Goal: Information Seeking & Learning: Check status

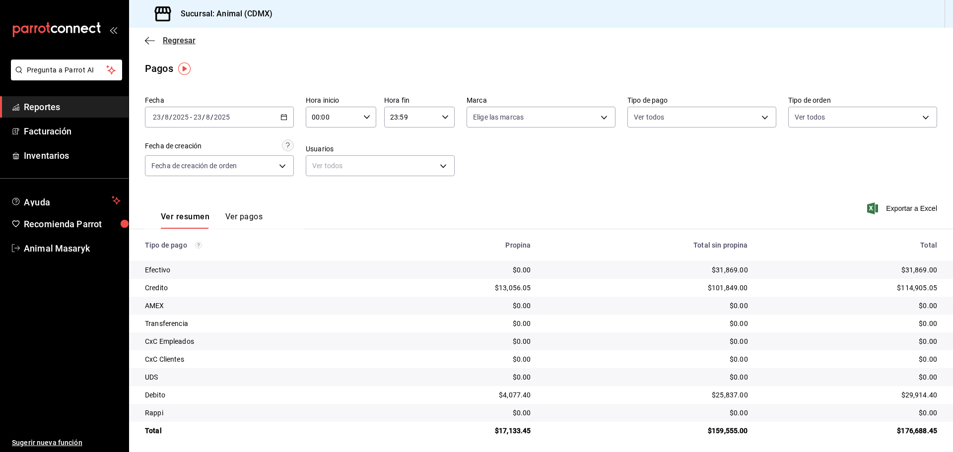
click at [152, 41] on icon "button" at bounding box center [150, 40] width 10 height 9
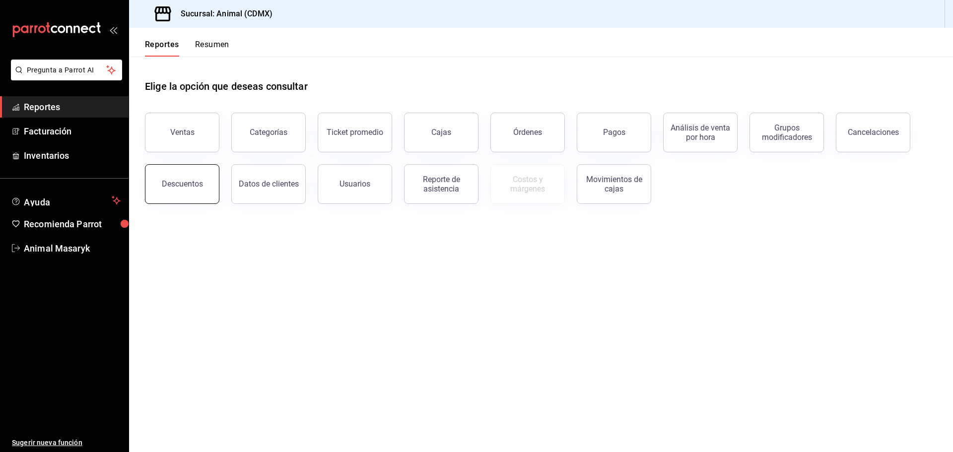
click at [203, 184] on button "Descuentos" at bounding box center [182, 184] width 74 height 40
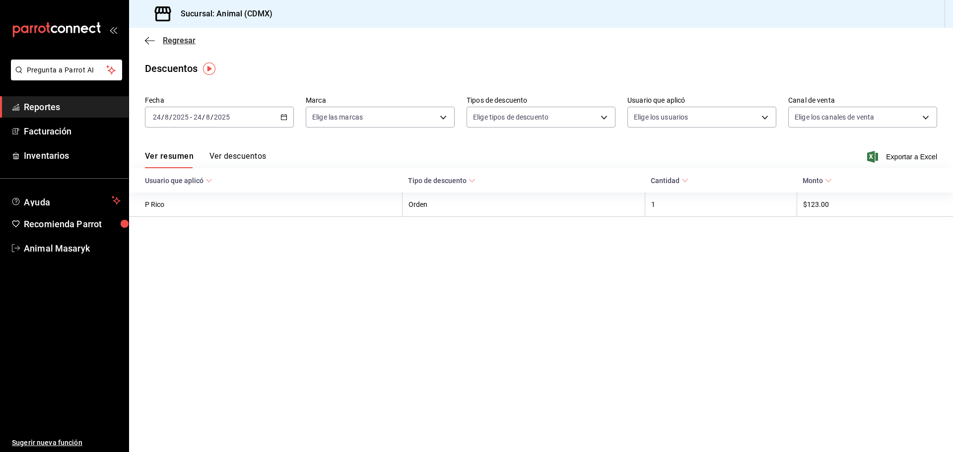
click at [154, 37] on icon "button" at bounding box center [150, 40] width 10 height 9
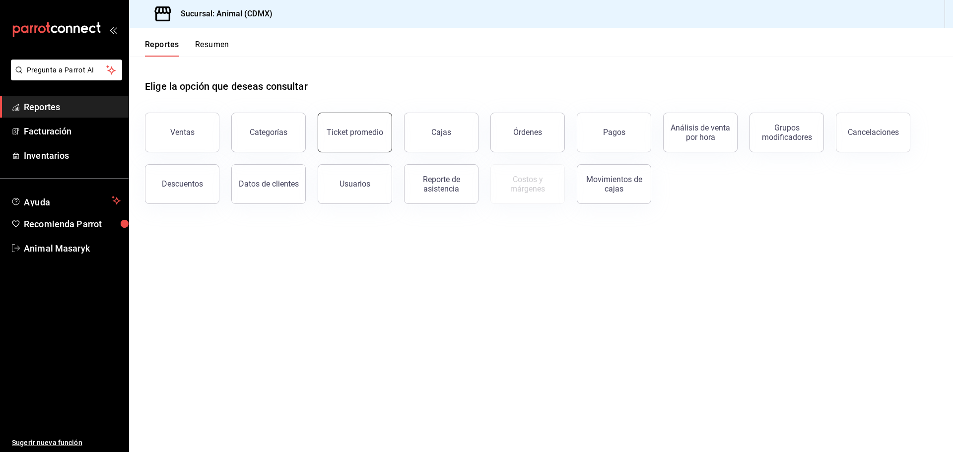
click at [357, 130] on div "Ticket promedio" at bounding box center [354, 132] width 57 height 9
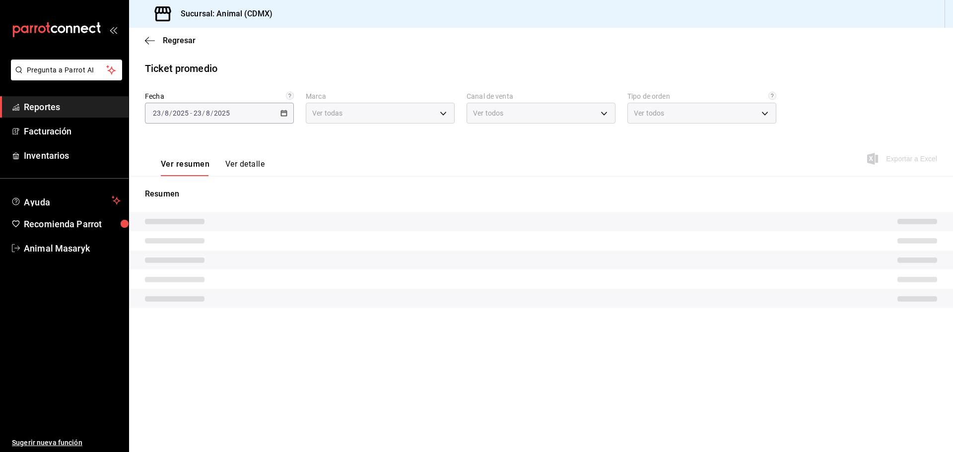
type input "cb0f6aec-1481-4e37-861c-bab9b3a65b14"
type input "PARROT,UBER_EATS,RAPPI,DIDI_FOOD,ONLINE"
type input "ad44a823-99d3-4372-a913-4cf57f2a9ac0,b8ee5ff1-85c8-4a81-aa51-555e6c8ba0c6,EXTER…"
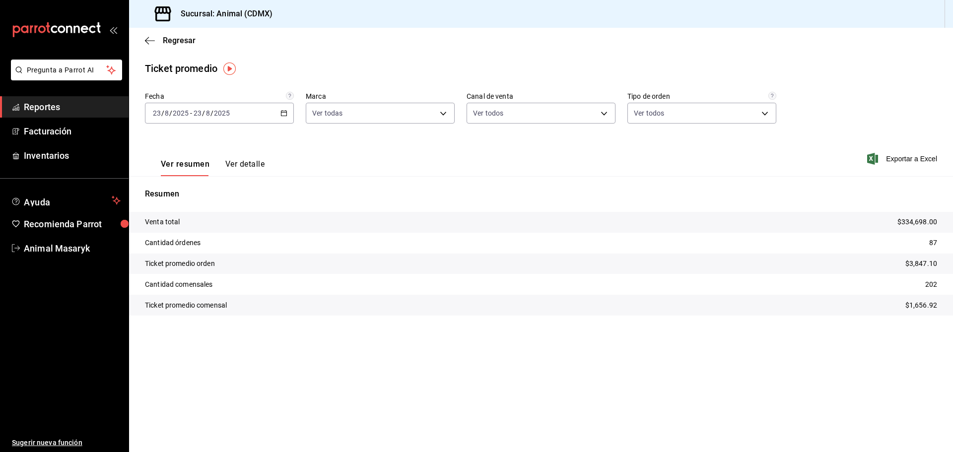
click at [286, 116] on \(Stroke\) "button" at bounding box center [284, 113] width 6 height 5
click at [215, 236] on span "Rango de fechas" at bounding box center [191, 232] width 77 height 10
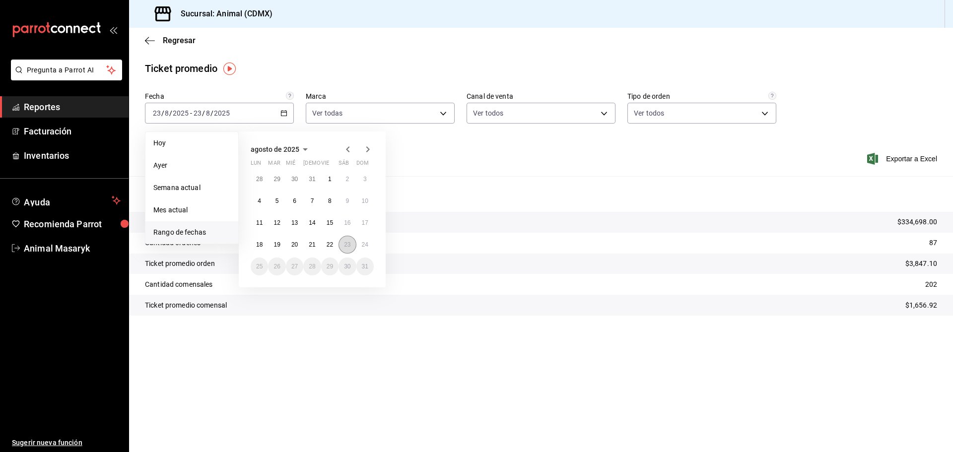
click at [341, 243] on button "23" at bounding box center [346, 245] width 17 height 18
click at [365, 242] on abbr "24" at bounding box center [365, 244] width 6 height 7
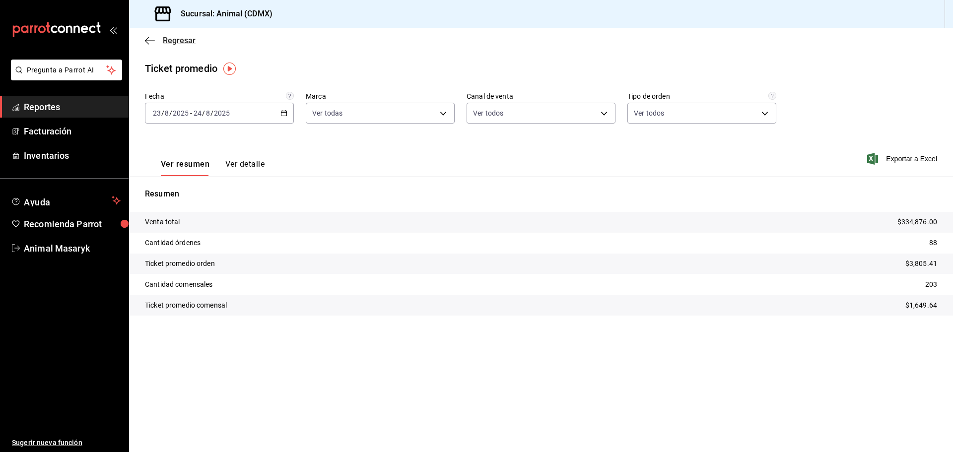
click at [153, 36] on icon "button" at bounding box center [150, 40] width 10 height 9
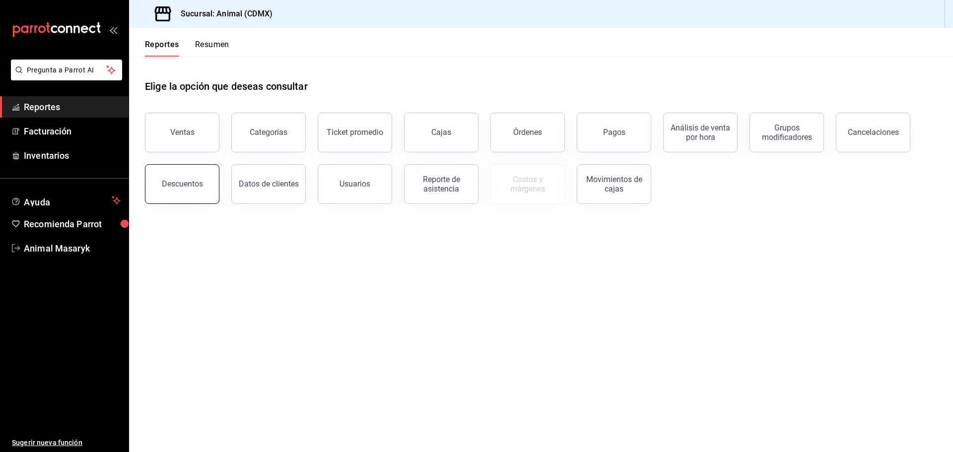
click at [204, 185] on button "Descuentos" at bounding box center [182, 184] width 74 height 40
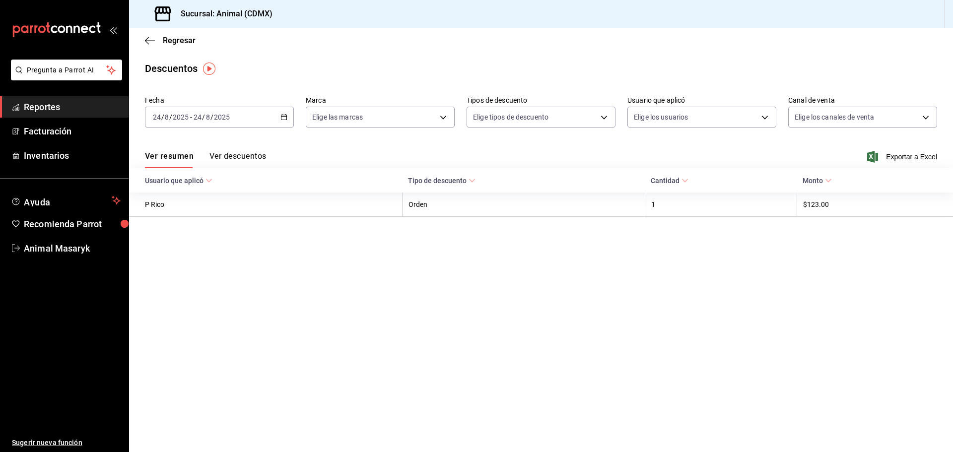
click at [287, 118] on \(Stroke\) "button" at bounding box center [284, 117] width 6 height 5
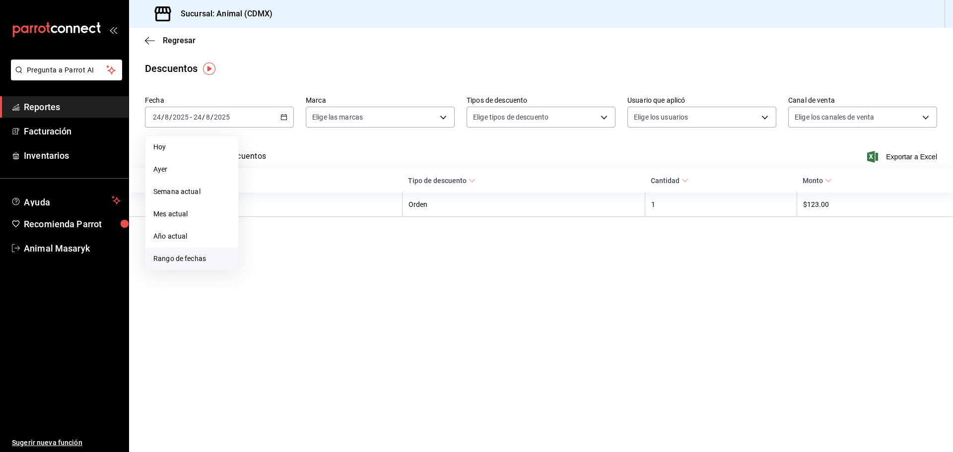
click at [196, 257] on span "Rango de fechas" at bounding box center [191, 259] width 77 height 10
drag, startPoint x: 344, startPoint y: 250, endPoint x: 356, endPoint y: 250, distance: 12.4
click at [346, 250] on abbr "23" at bounding box center [347, 248] width 6 height 7
click at [361, 249] on button "24" at bounding box center [364, 249] width 17 height 18
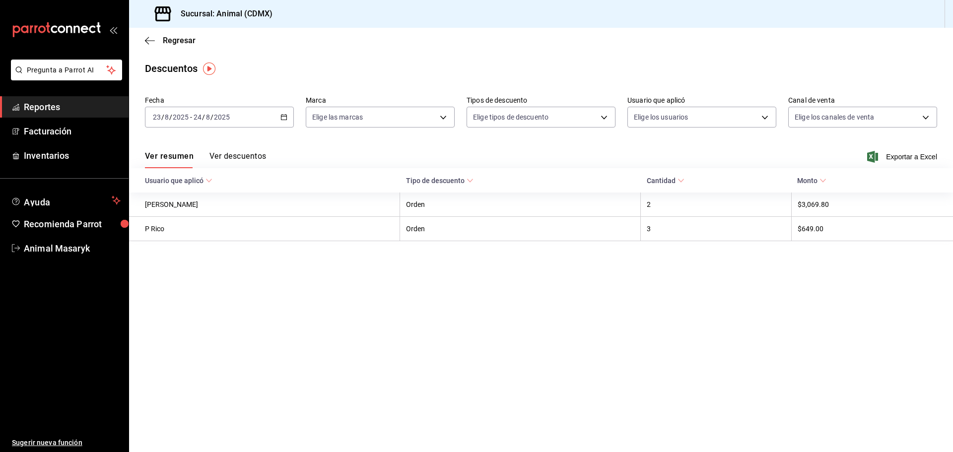
click at [392, 140] on div "Ver resumen Ver descuentos Exportar a Excel" at bounding box center [541, 153] width 824 height 29
click at [442, 117] on body "Pregunta a Parrot AI Reportes Facturación Inventarios Ayuda Recomienda Parrot A…" at bounding box center [476, 226] width 953 height 452
click at [387, 162] on li "Ver todas" at bounding box center [380, 154] width 148 height 29
type input "cb0f6aec-1481-4e37-861c-bab9b3a65b14"
checkbox input "true"
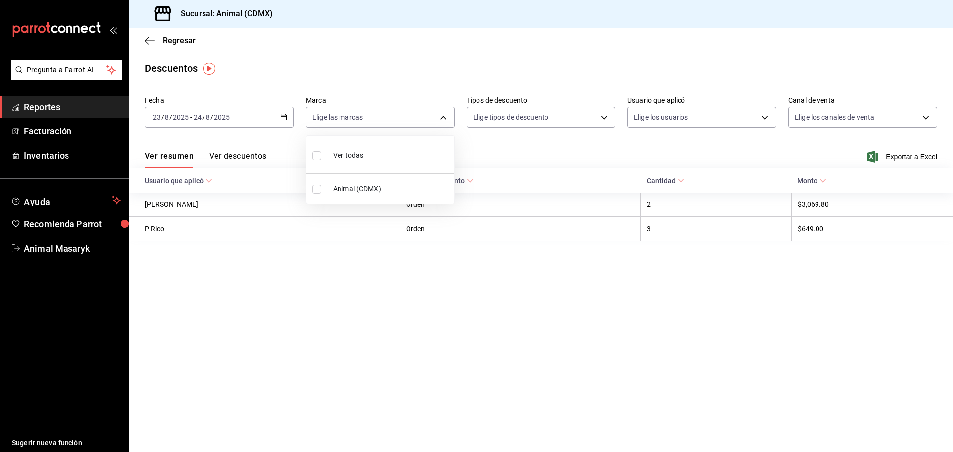
checkbox input "true"
click at [620, 152] on div at bounding box center [476, 226] width 953 height 452
click at [602, 116] on body "Pregunta a Parrot AI Reportes Facturación Inventarios Ayuda Recomienda Parrot A…" at bounding box center [476, 226] width 953 height 452
click at [578, 145] on span "Orden" at bounding box center [549, 150] width 115 height 10
type input "ORDER"
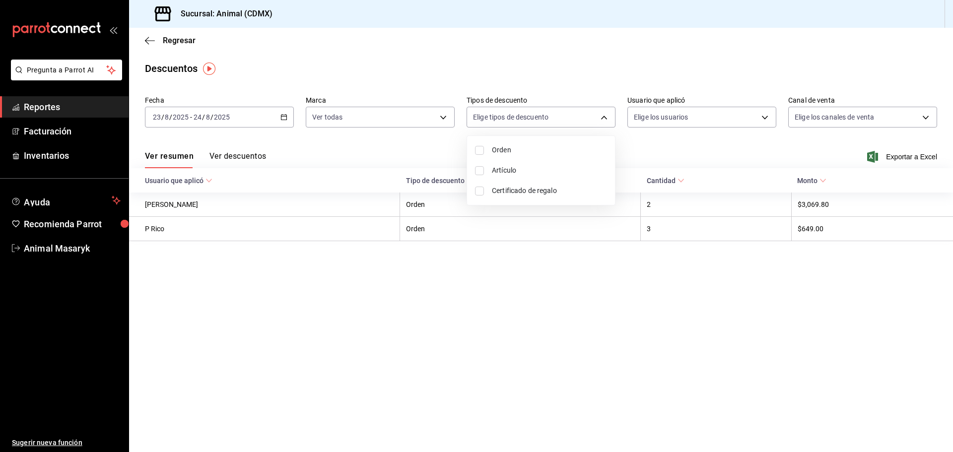
checkbox input "true"
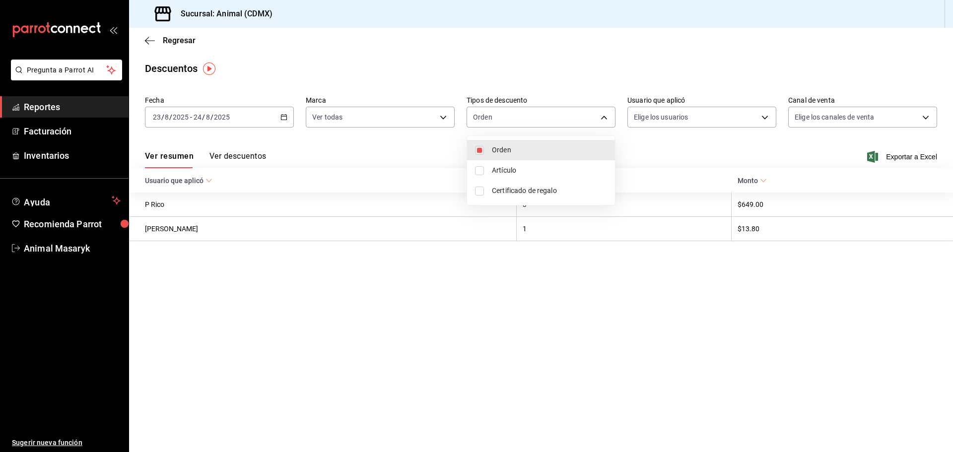
drag, startPoint x: 552, startPoint y: 170, endPoint x: 552, endPoint y: 175, distance: 5.5
click at [552, 170] on span "Artículo" at bounding box center [549, 170] width 115 height 10
type input "ORDER,ORDER_ITEM"
checkbox input "true"
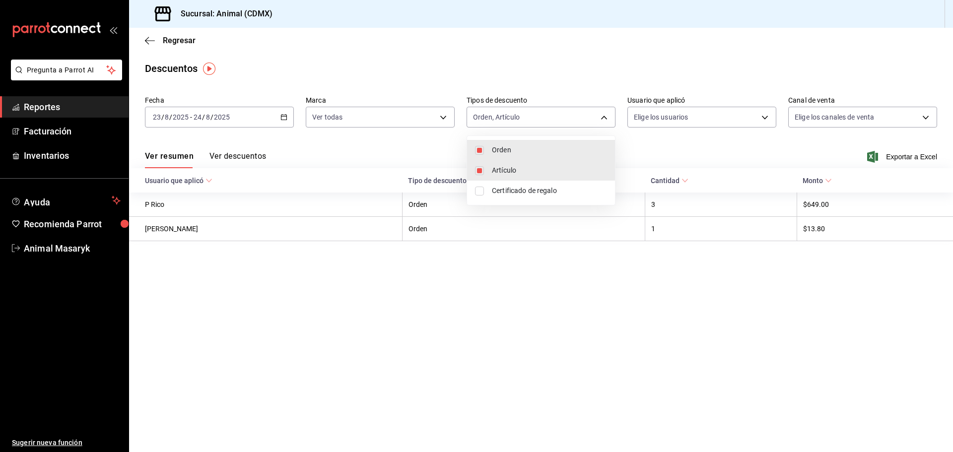
click at [546, 195] on span "Certificado de regalo" at bounding box center [549, 191] width 115 height 10
type input "ORDER,ORDER_ITEM,CARD_REWARD"
checkbox input "true"
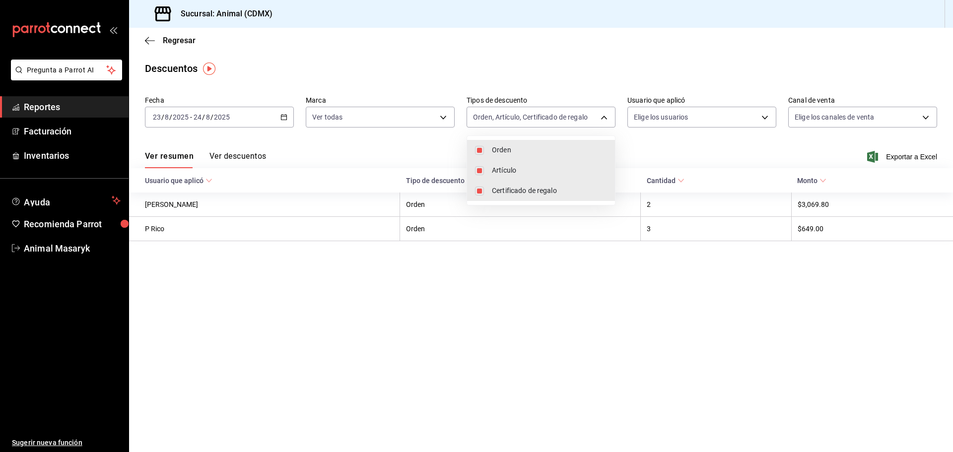
click at [735, 133] on div at bounding box center [476, 226] width 953 height 452
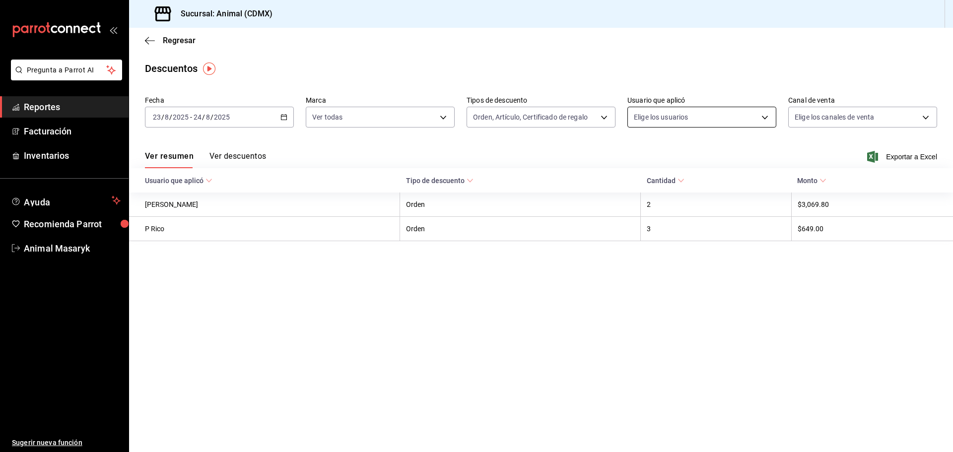
click at [759, 117] on body "Pregunta a Parrot AI Reportes Facturación Inventarios Ayuda Recomienda Parrot A…" at bounding box center [476, 226] width 953 height 452
click at [760, 118] on body "Pregunta a Parrot AI Reportes Facturación Inventarios Ayuda Recomienda Parrot A…" at bounding box center [476, 226] width 953 height 452
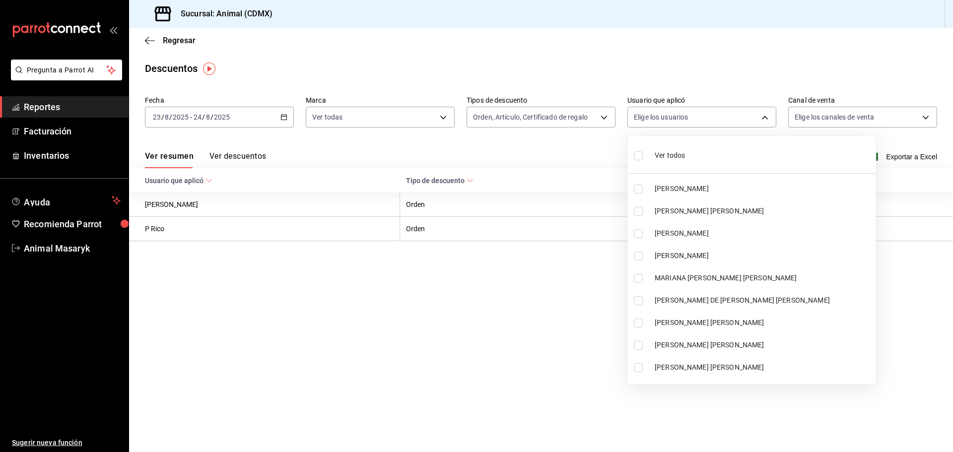
click at [656, 158] on span "Ver todos" at bounding box center [669, 155] width 30 height 10
click at [858, 53] on div at bounding box center [476, 226] width 953 height 452
type input "418a12c8-821a-463c-b34b-cd55b362b414,467feb36-073b-4207-8b89-0e764e67df31,25cab…"
checkbox input "true"
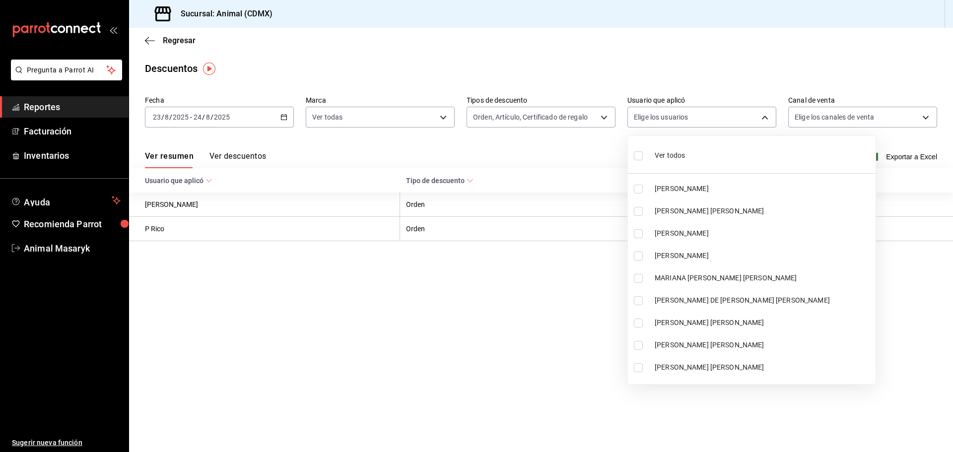
checkbox input "true"
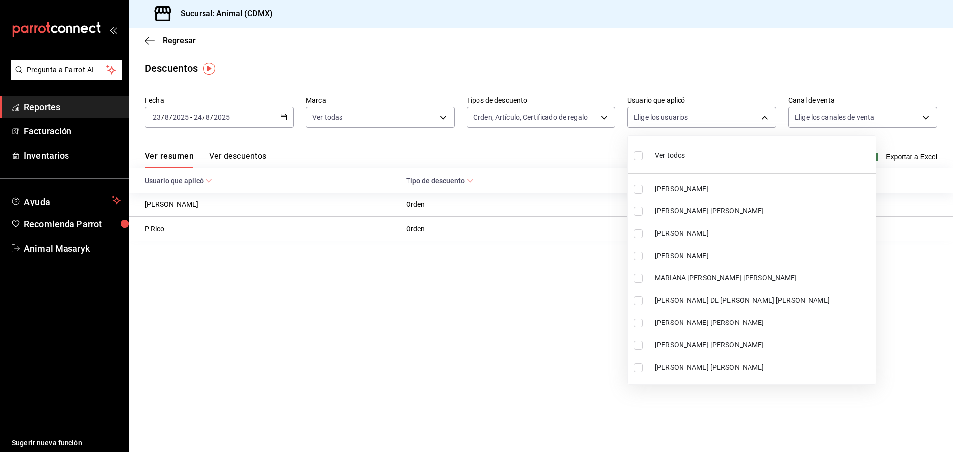
checkbox input "true"
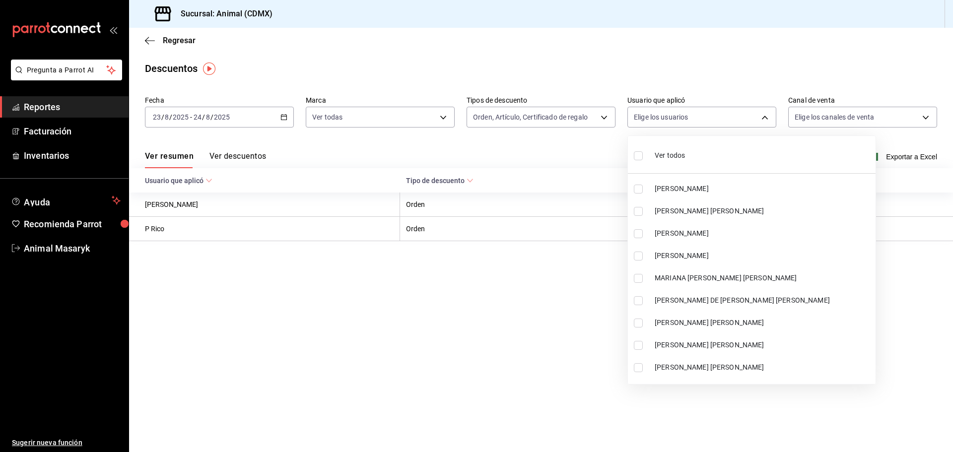
checkbox input "true"
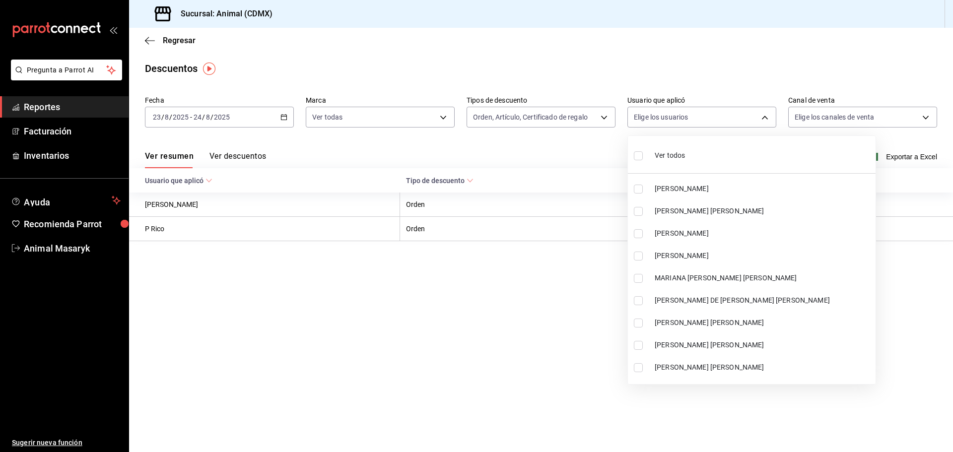
checkbox input "true"
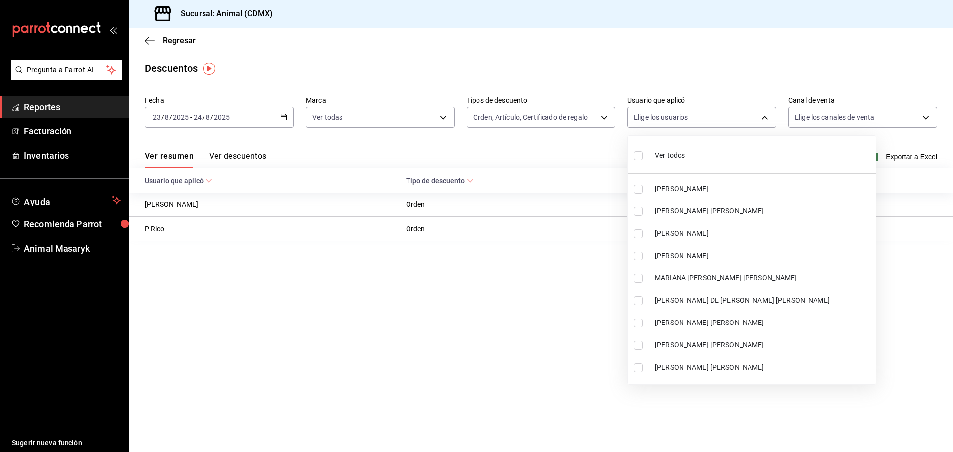
checkbox input "true"
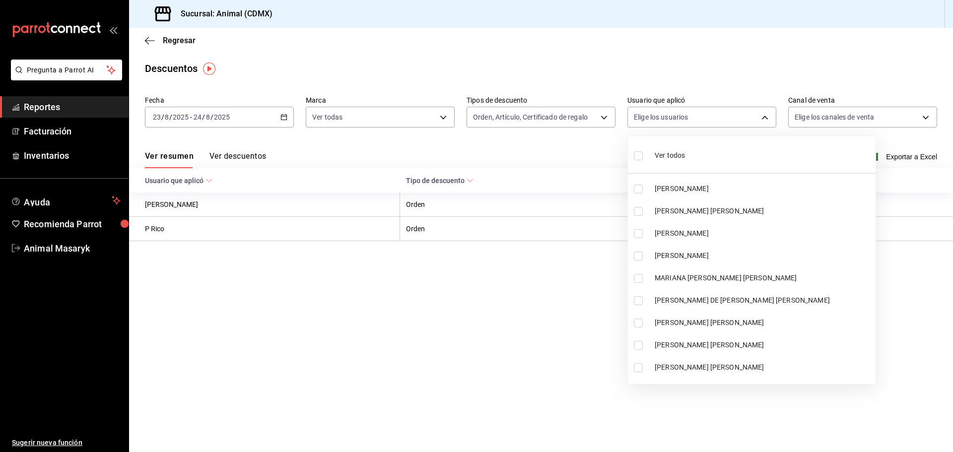
checkbox input "true"
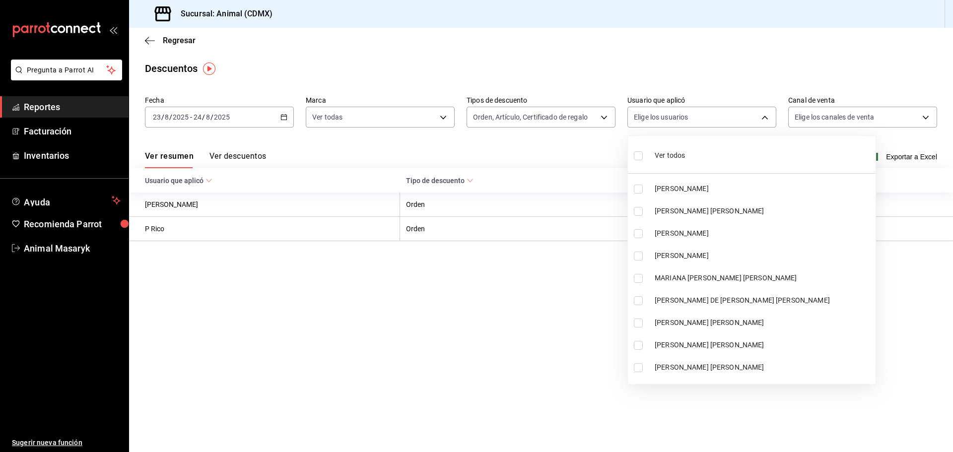
checkbox input "true"
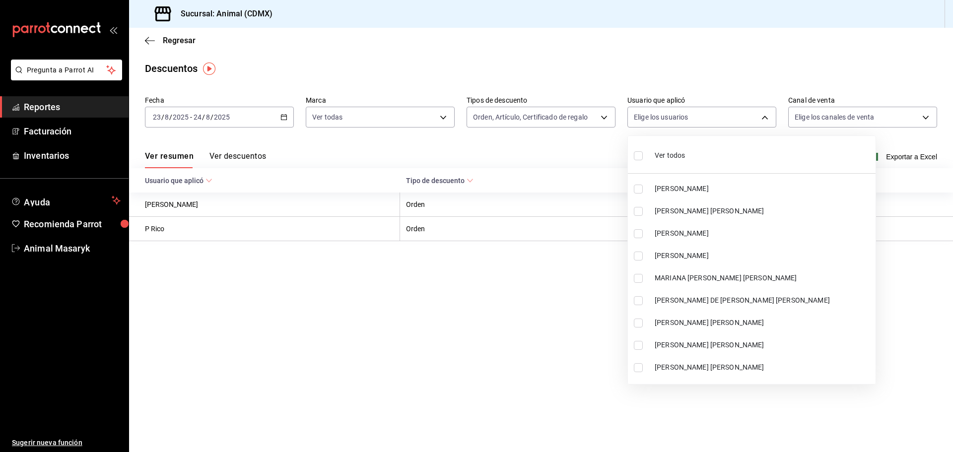
checkbox input "true"
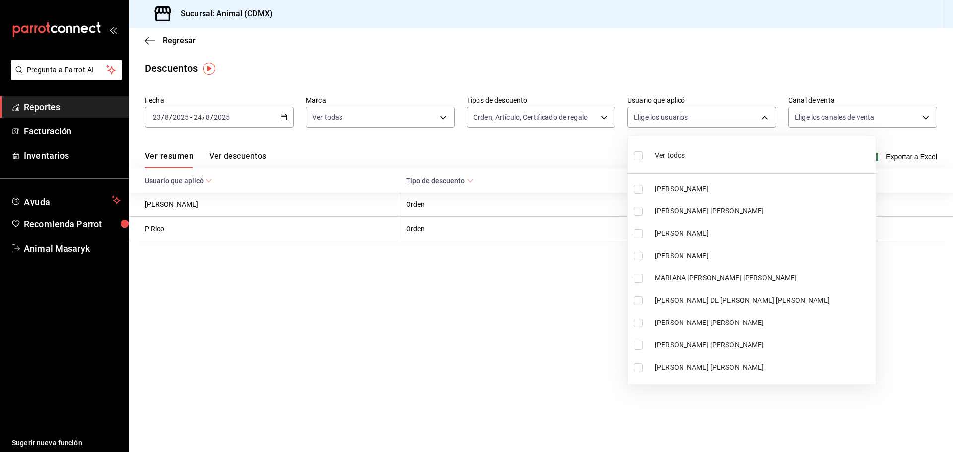
checkbox input "true"
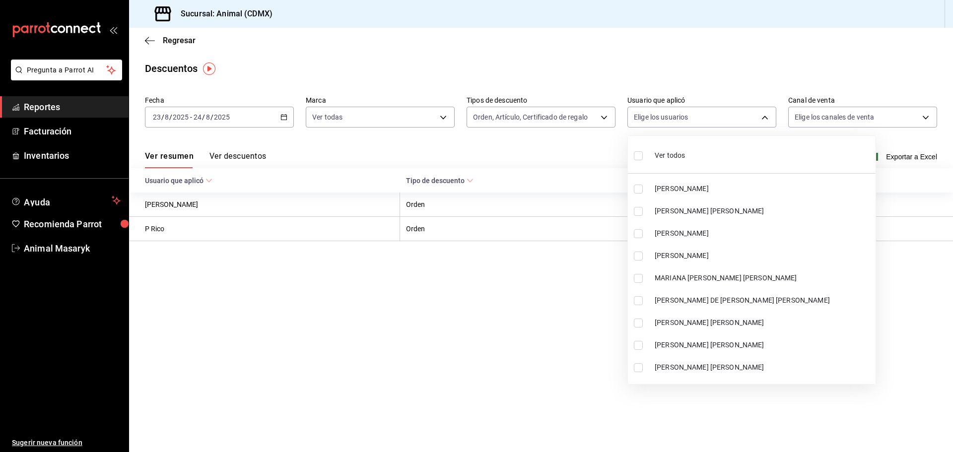
checkbox input "true"
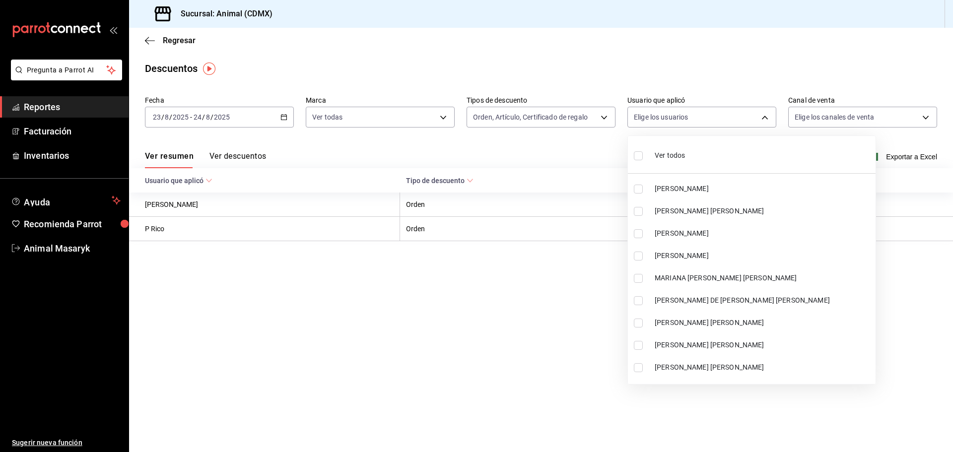
checkbox input "true"
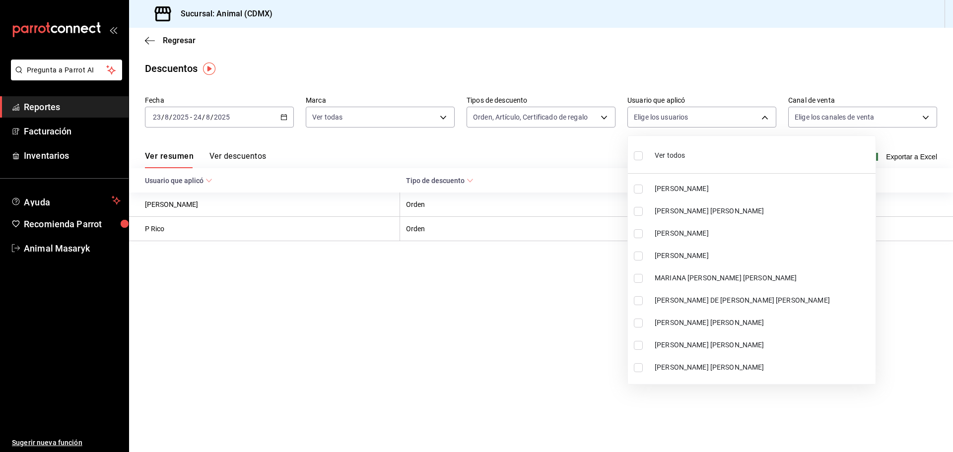
checkbox input "true"
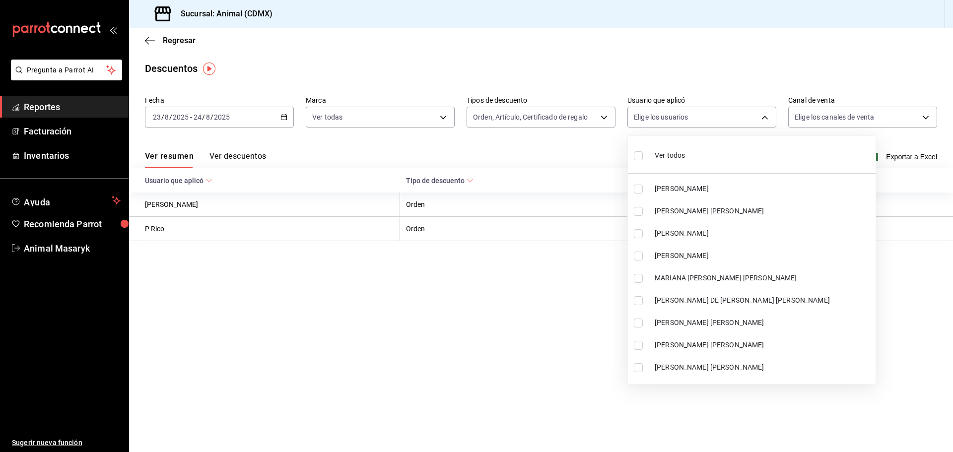
checkbox input "true"
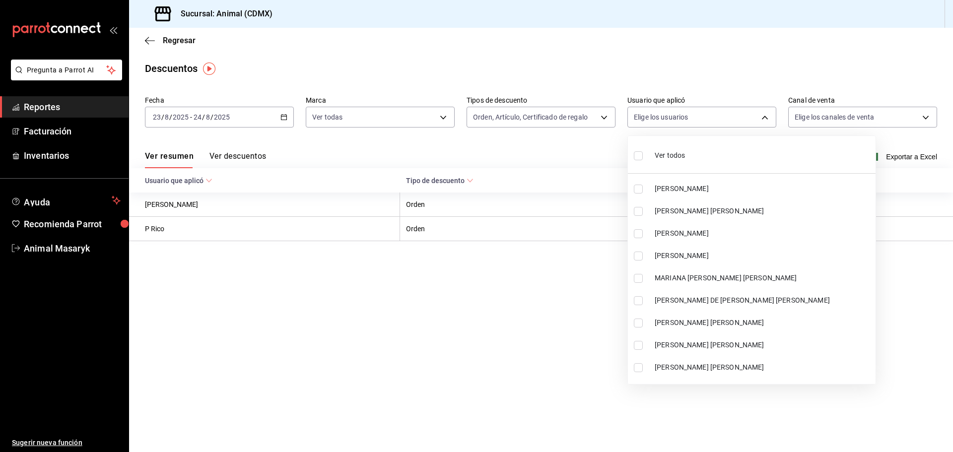
checkbox input "true"
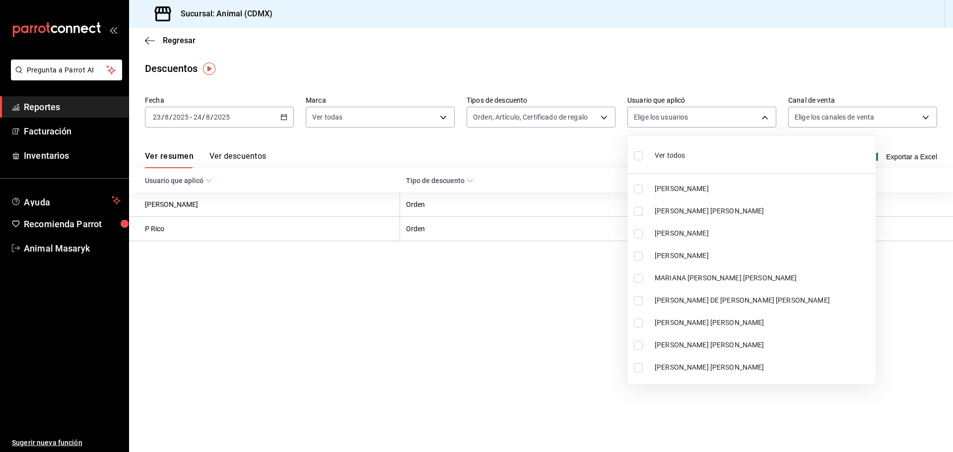
checkbox input "true"
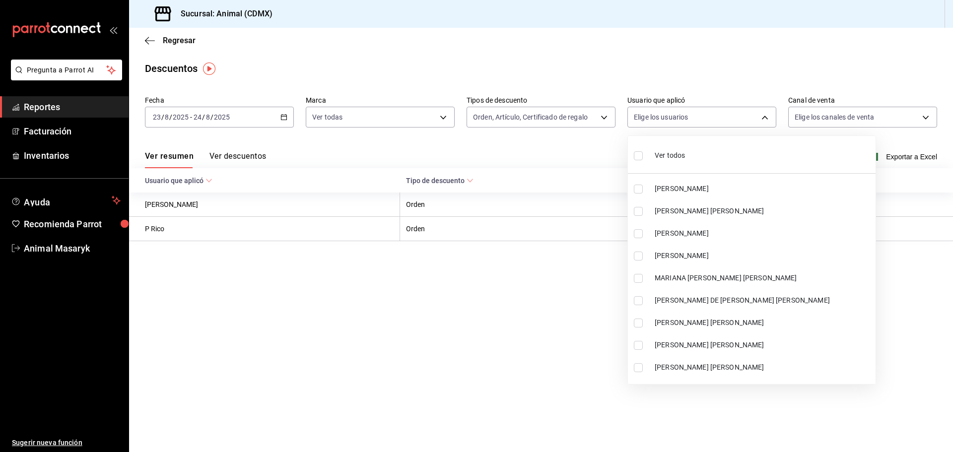
checkbox input "true"
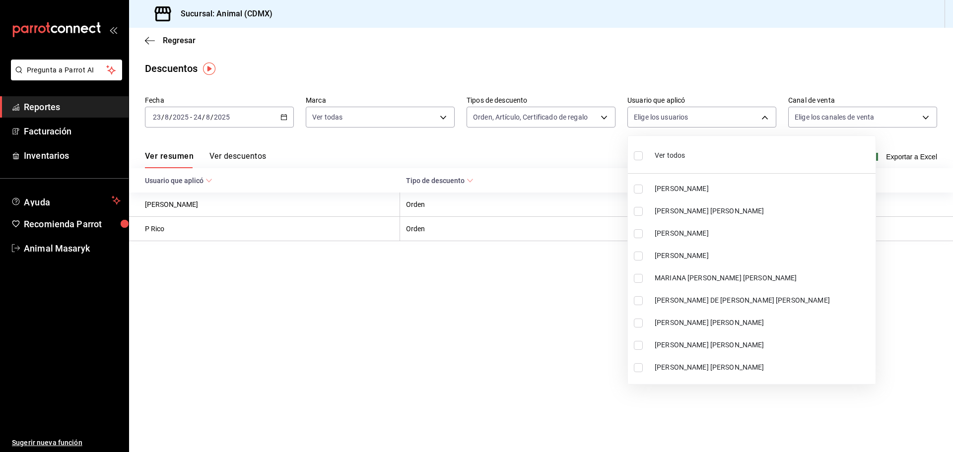
checkbox input "true"
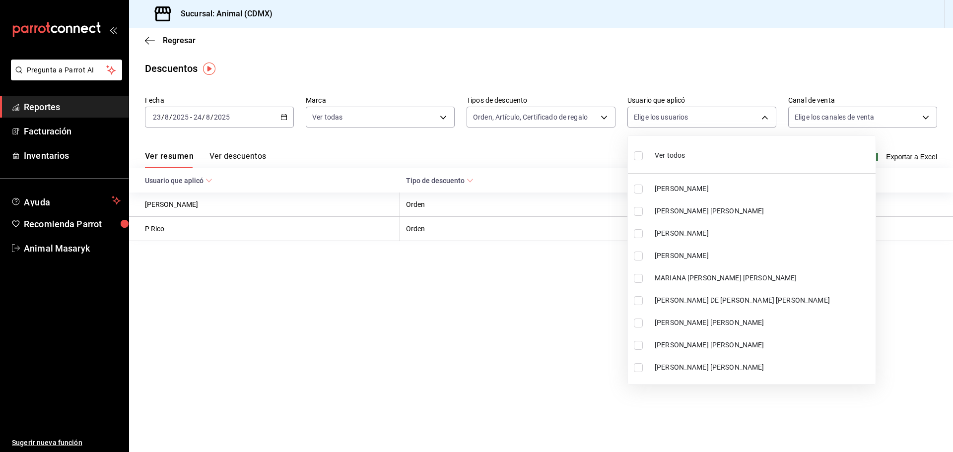
checkbox input "true"
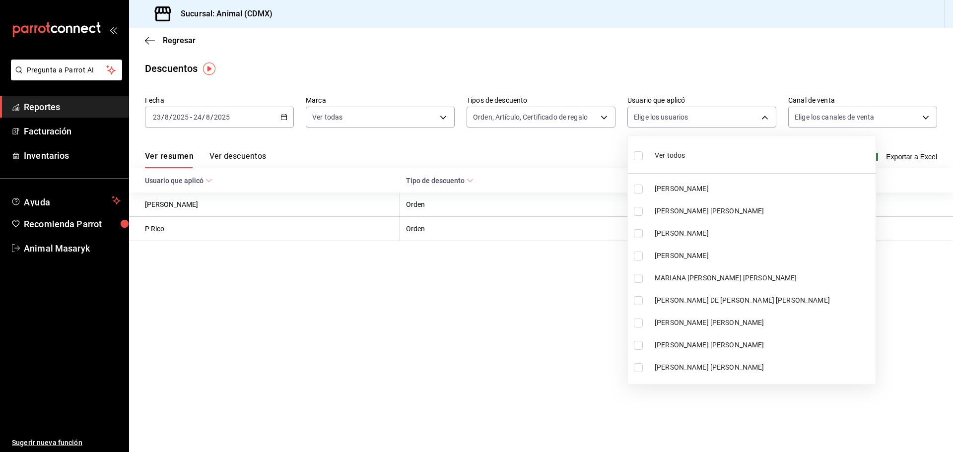
checkbox input "true"
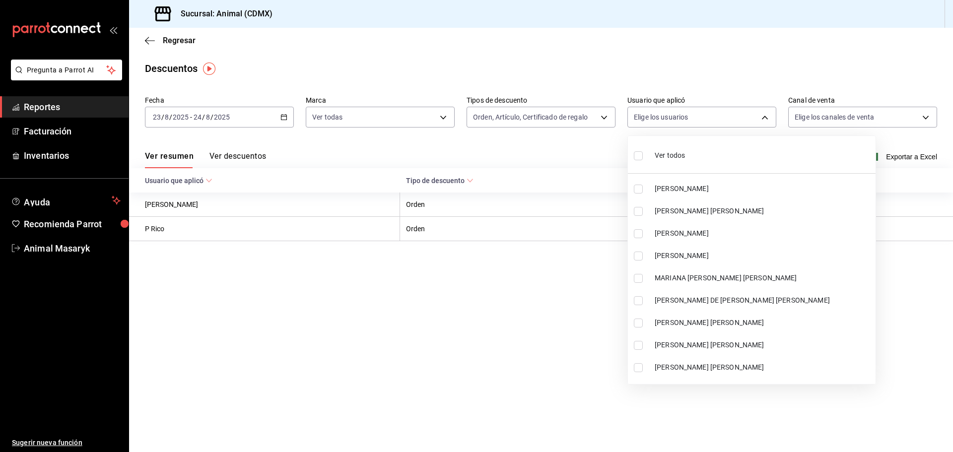
checkbox input "true"
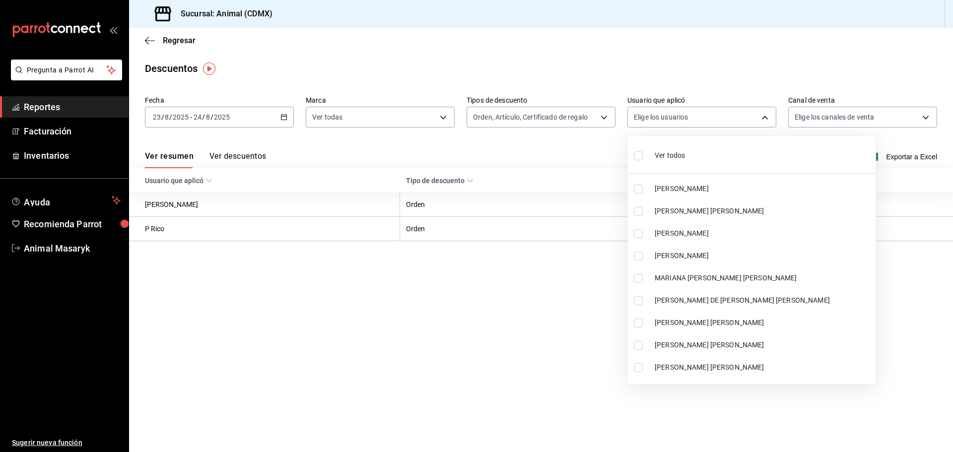
checkbox input "true"
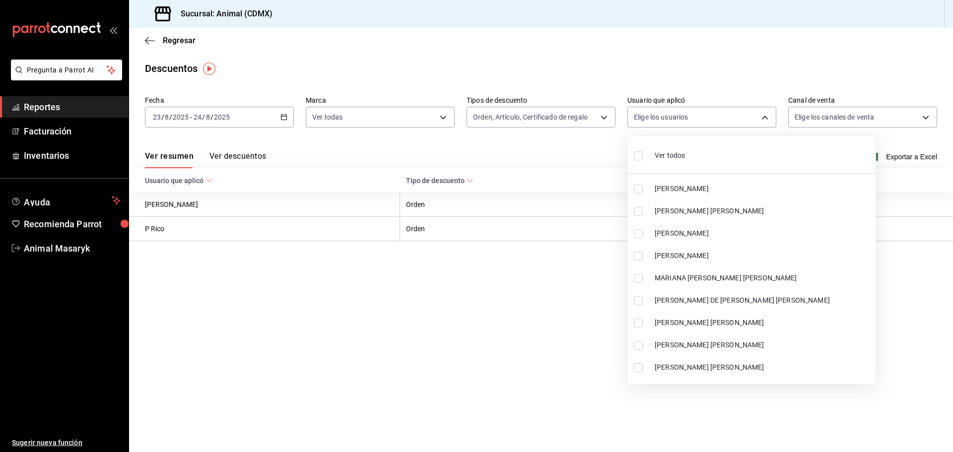
checkbox input "true"
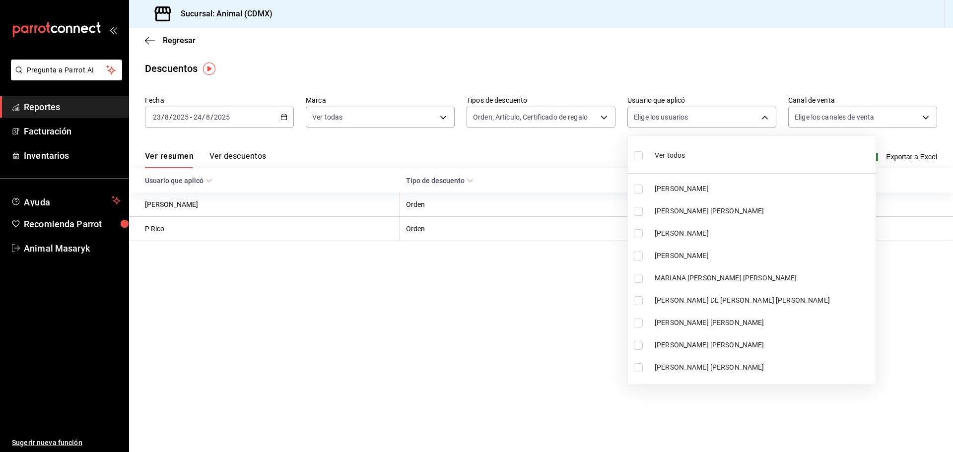
checkbox input "true"
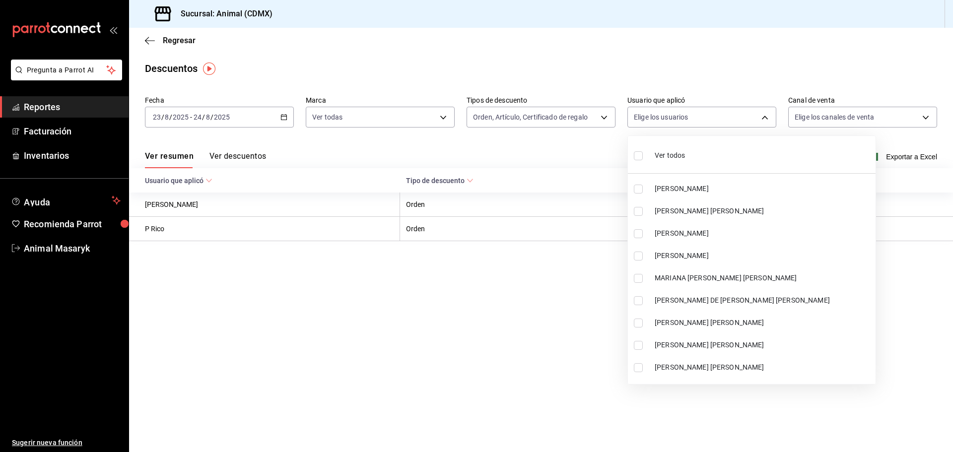
checkbox input "true"
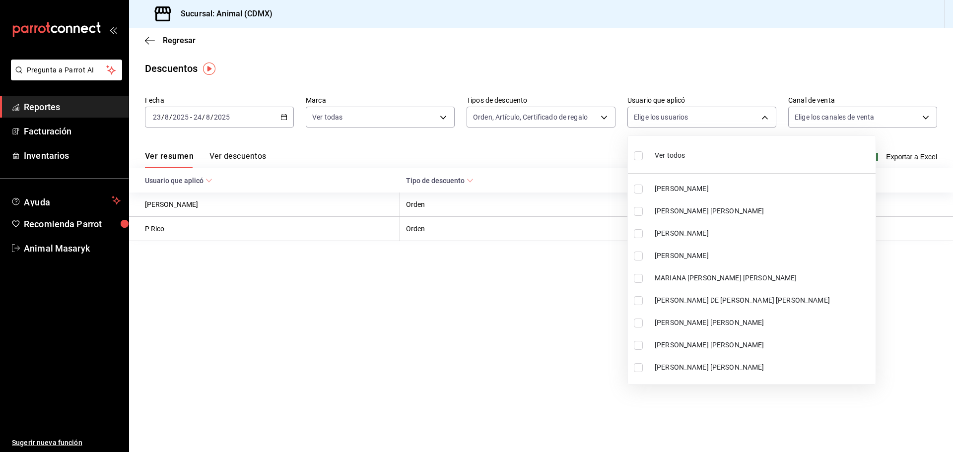
checkbox input "true"
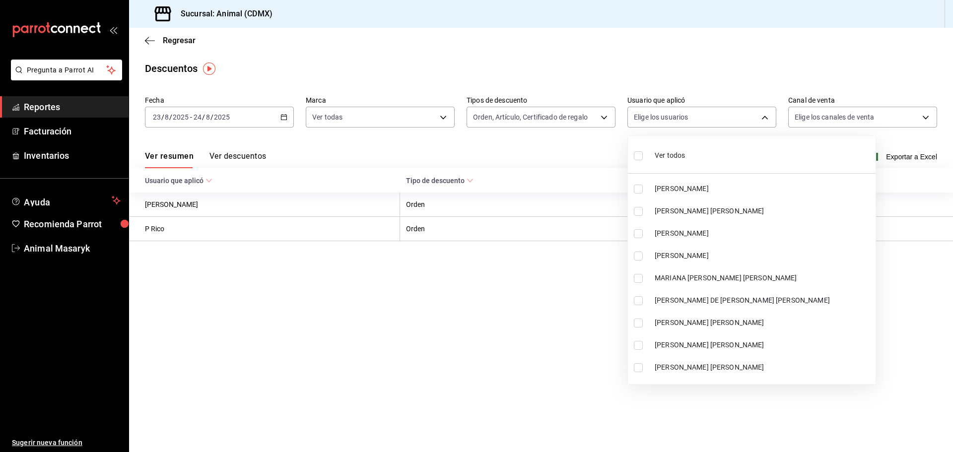
checkbox input "true"
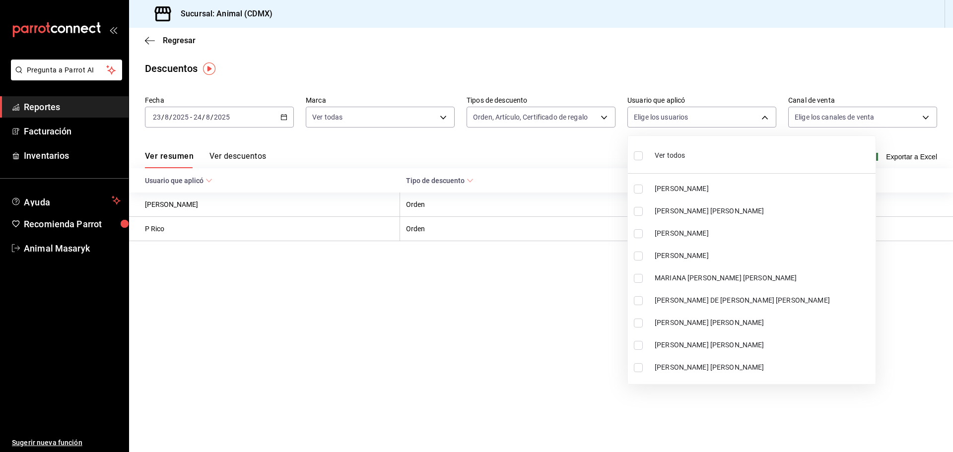
checkbox input "true"
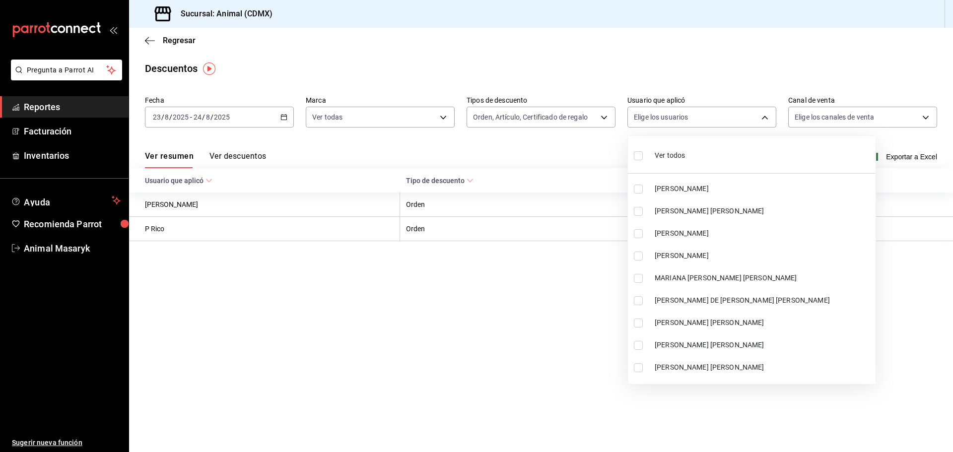
checkbox input "true"
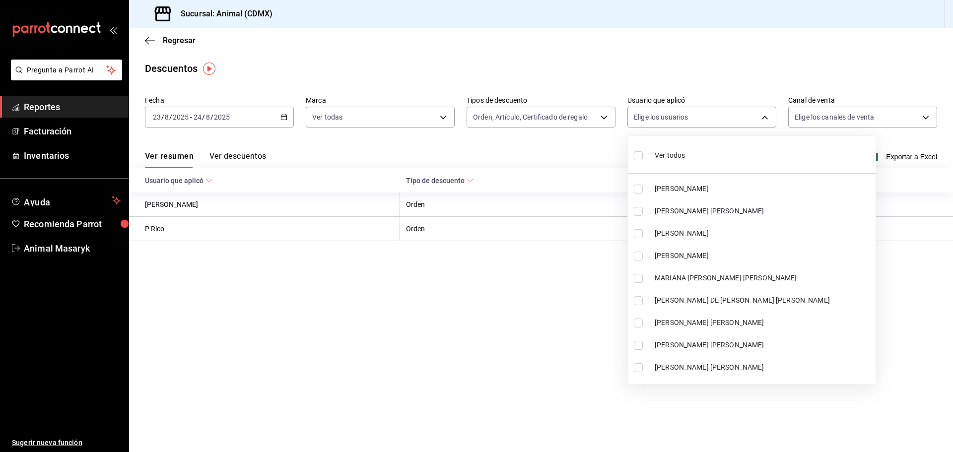
checkbox input "true"
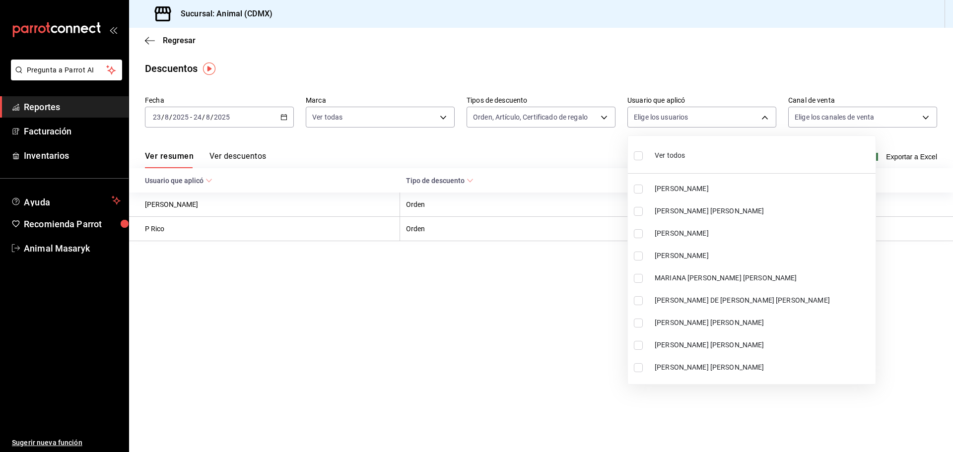
checkbox input "true"
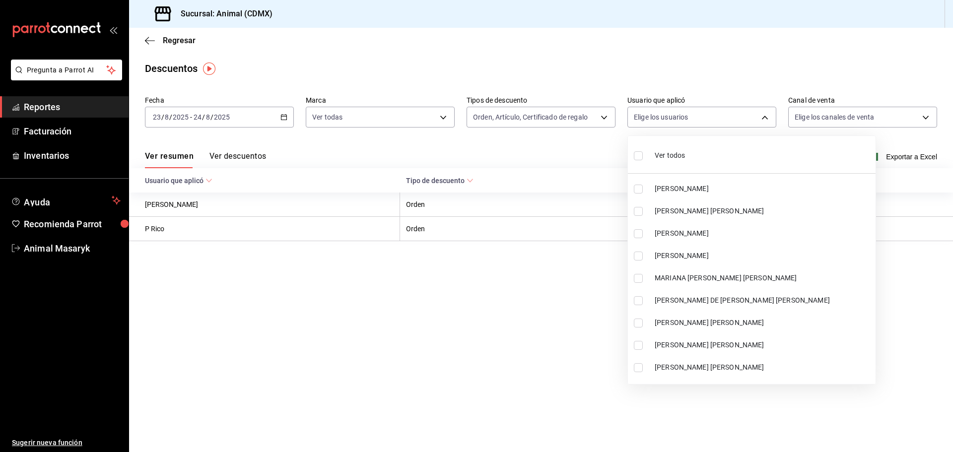
checkbox input "true"
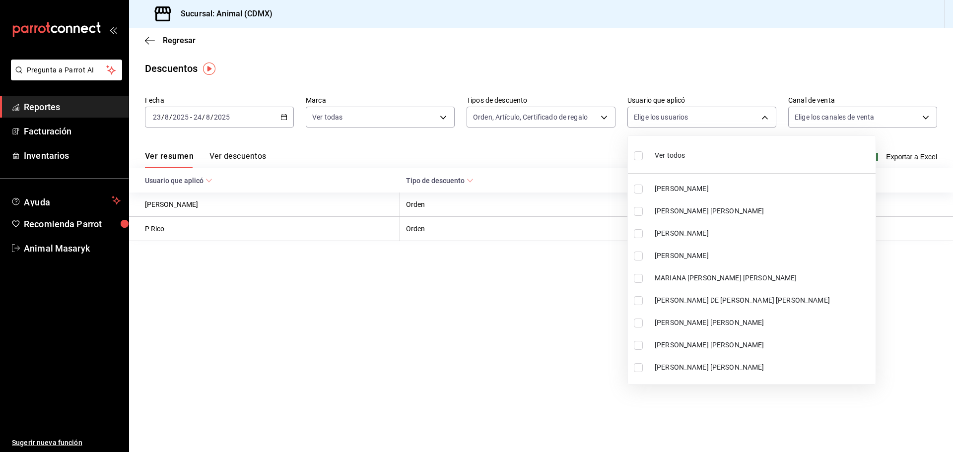
checkbox input "true"
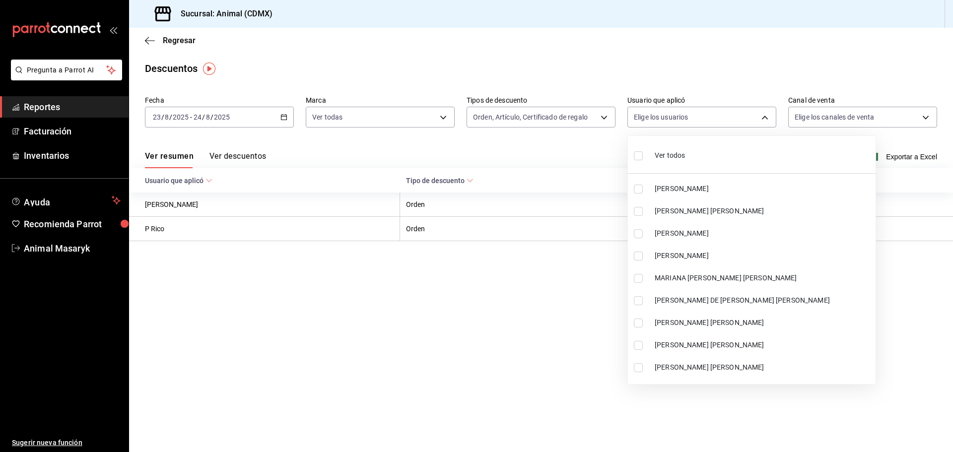
checkbox input "true"
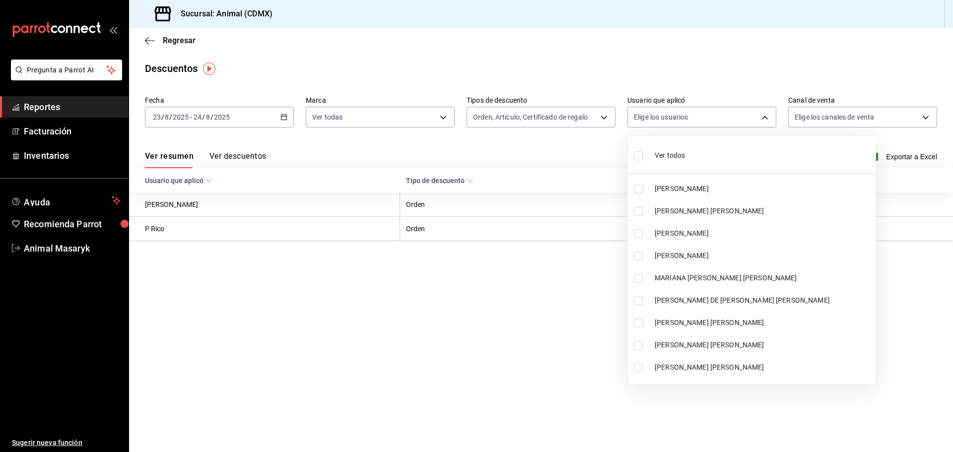
checkbox input "true"
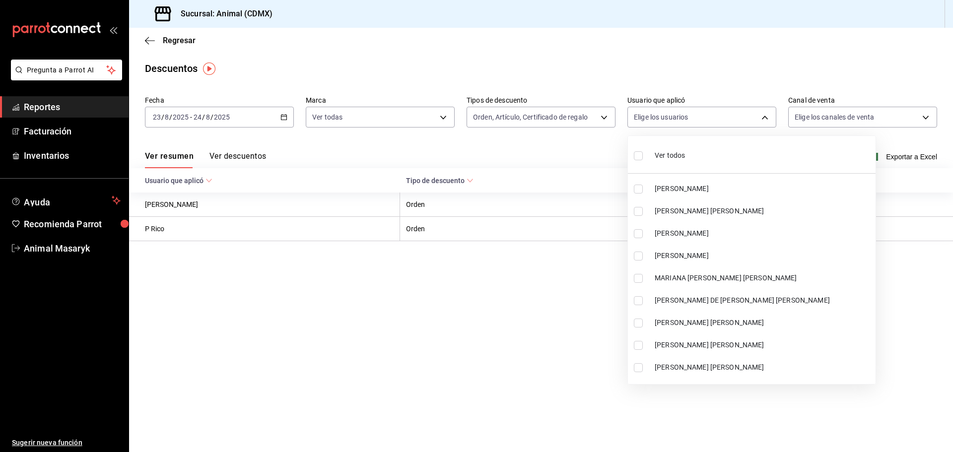
checkbox input "true"
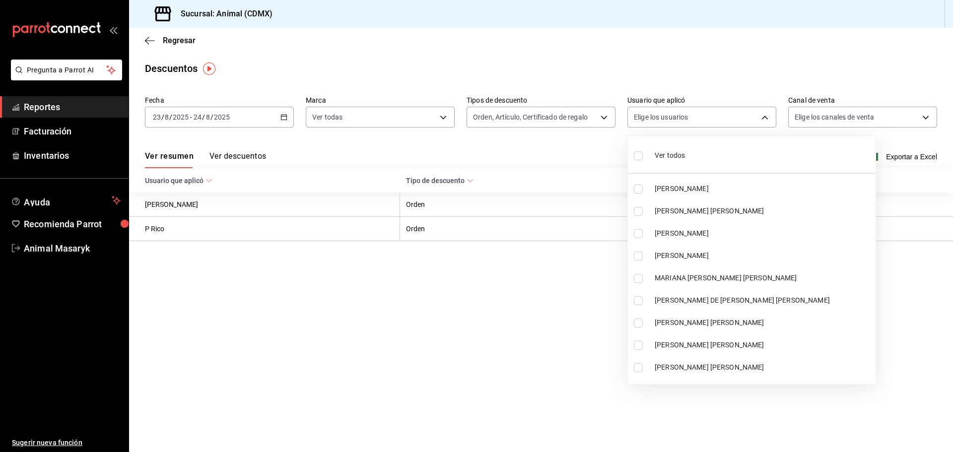
checkbox input "true"
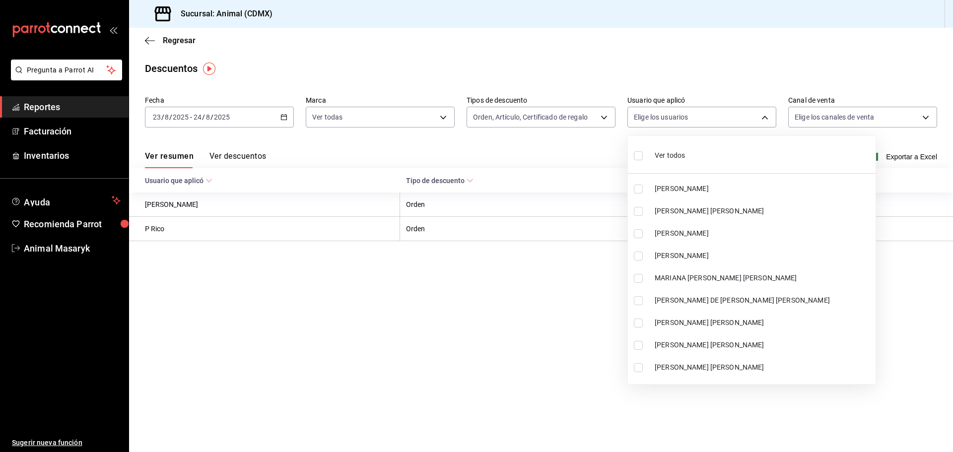
checkbox input "true"
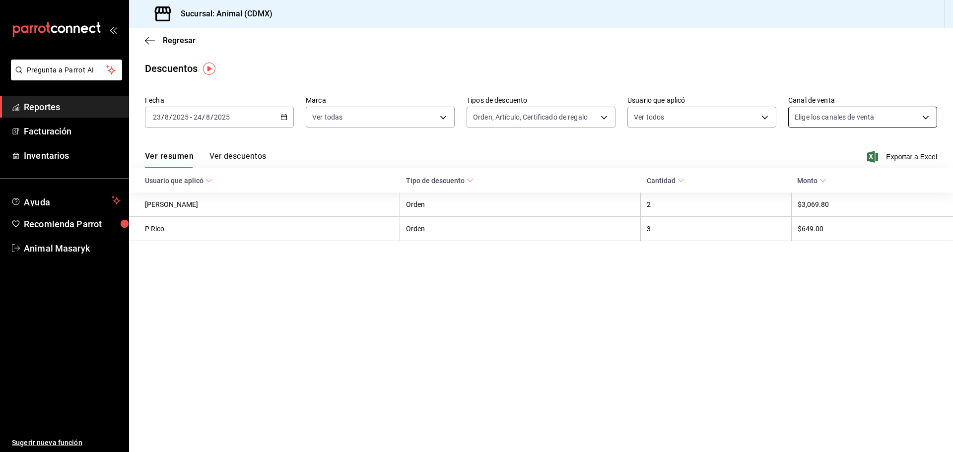
click at [877, 110] on body "Pregunta a Parrot AI Reportes Facturación Inventarios Ayuda Recomienda Parrot A…" at bounding box center [476, 226] width 953 height 452
click at [827, 153] on span "Ver todos" at bounding box center [830, 155] width 30 height 10
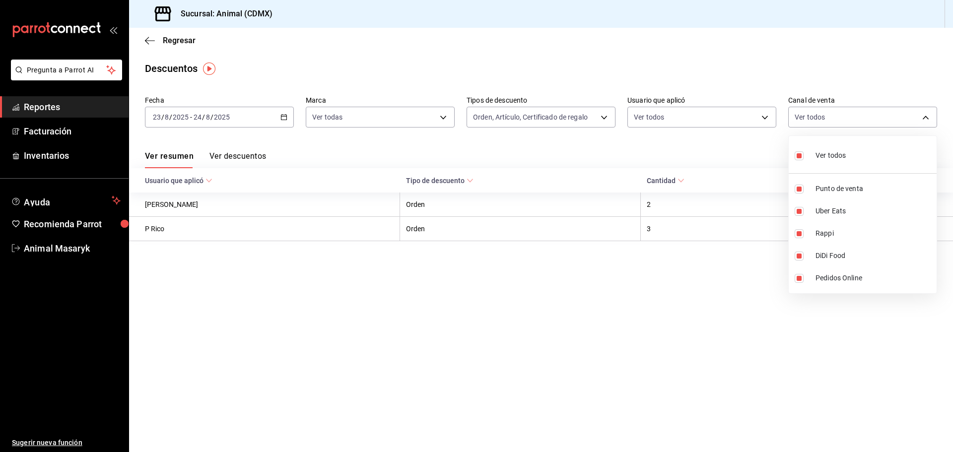
click at [702, 312] on div at bounding box center [476, 226] width 953 height 452
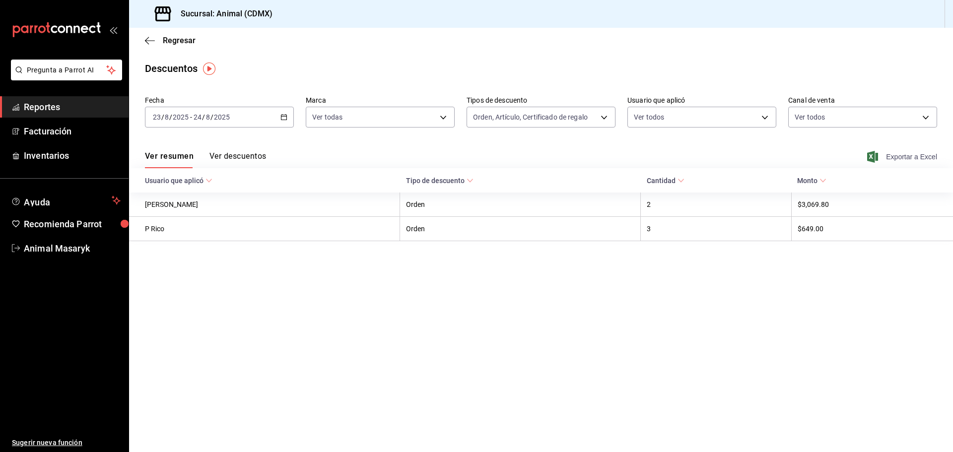
click at [903, 156] on span "Exportar a Excel" at bounding box center [903, 157] width 68 height 12
click at [291, 110] on div "[DATE] [DATE] - [DATE] [DATE]" at bounding box center [219, 117] width 149 height 21
click at [485, 288] on main "Regresar Descuentos Fecha [DATE] [DATE] - [DATE] [DATE] Marca Ver todas cb0f6ae…" at bounding box center [541, 240] width 824 height 424
click at [151, 41] on icon "button" at bounding box center [150, 40] width 10 height 9
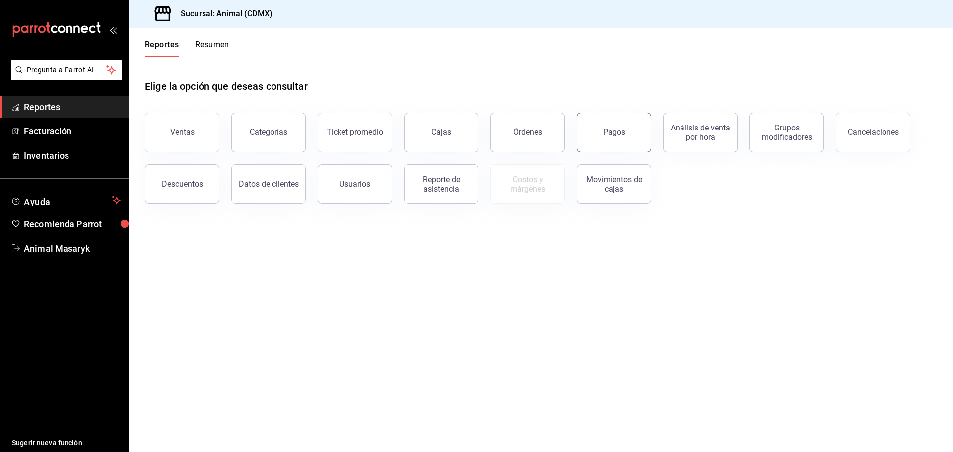
click at [599, 135] on button "Pagos" at bounding box center [614, 133] width 74 height 40
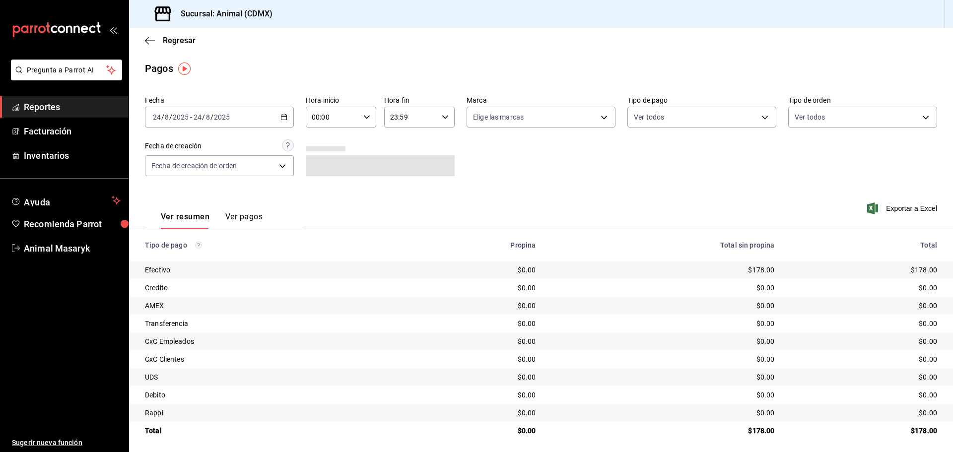
click at [286, 117] on div "[DATE] [DATE] - [DATE] [DATE]" at bounding box center [219, 117] width 149 height 21
click at [167, 257] on span "Rango de fechas" at bounding box center [191, 259] width 77 height 10
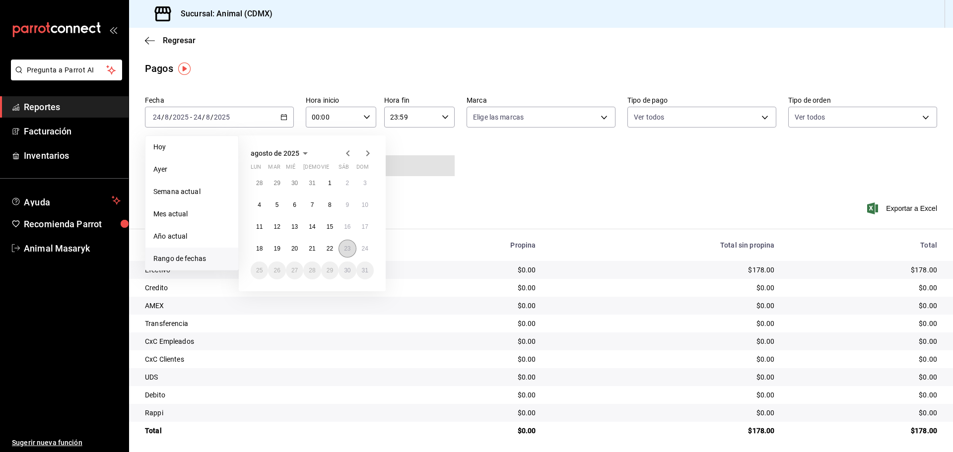
click at [342, 248] on button "23" at bounding box center [346, 249] width 17 height 18
click at [358, 246] on button "24" at bounding box center [364, 249] width 17 height 18
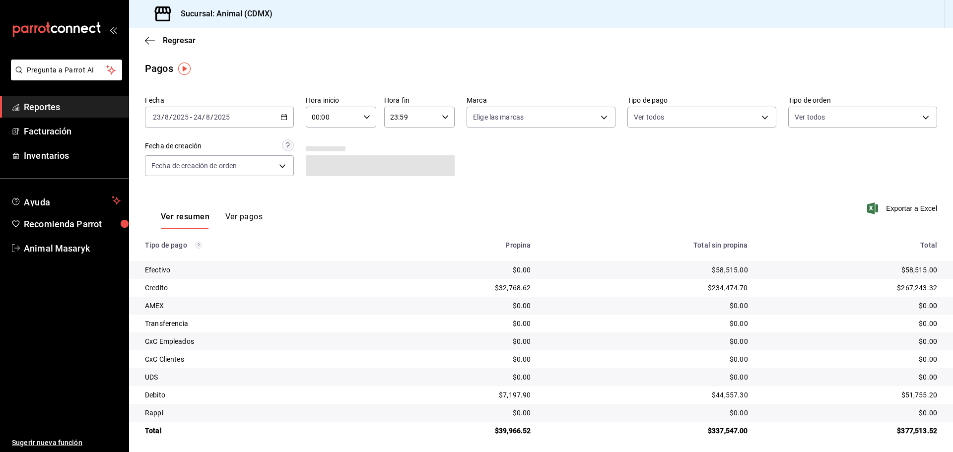
click at [356, 112] on input "00:00" at bounding box center [333, 117] width 54 height 20
click at [322, 186] on span "04" at bounding box center [321, 188] width 19 height 8
click at [465, 132] on div at bounding box center [476, 226] width 953 height 452
click at [437, 111] on div "23:59 Hora fin" at bounding box center [419, 117] width 70 height 21
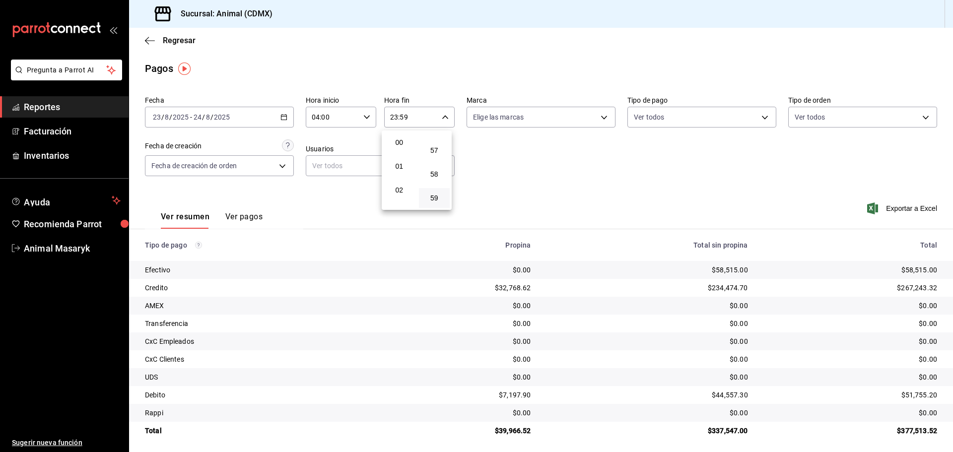
drag, startPoint x: 393, startPoint y: 188, endPoint x: 520, endPoint y: 152, distance: 132.6
click at [393, 188] on span "02" at bounding box center [398, 190] width 19 height 8
click at [531, 147] on div at bounding box center [476, 226] width 953 height 452
click at [585, 115] on body "Pregunta a Parrot AI Reportes Facturación Inventarios Ayuda Recomienda Parrot A…" at bounding box center [476, 226] width 953 height 452
click at [541, 157] on li "Ver todas" at bounding box center [537, 154] width 146 height 29
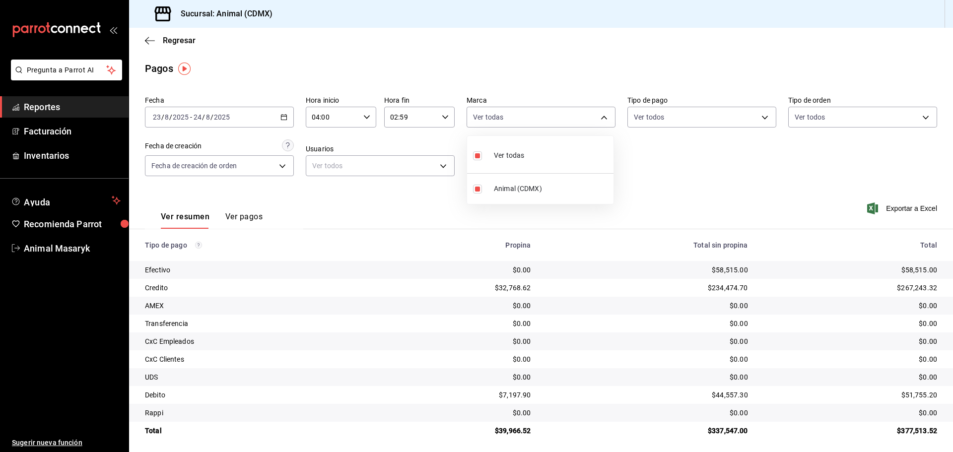
click at [720, 143] on div at bounding box center [476, 226] width 953 height 452
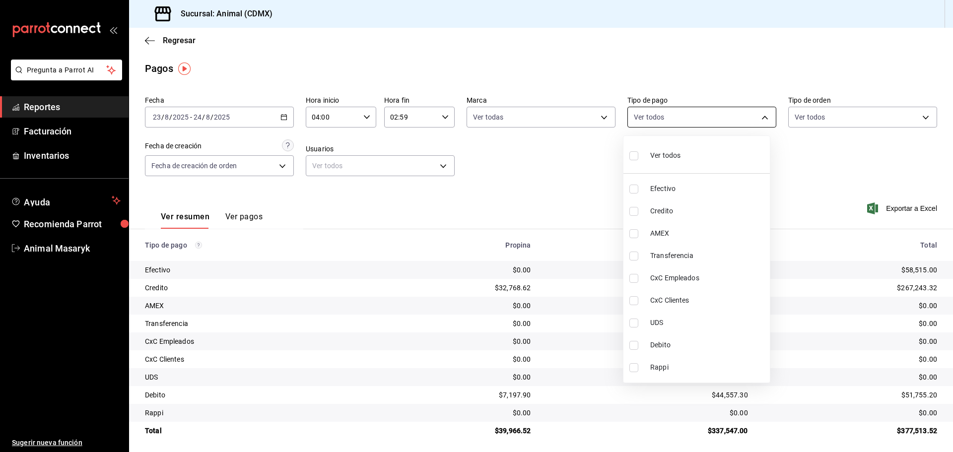
click at [747, 117] on body "Pregunta a Parrot AI Reportes Facturación Inventarios Ayuda Recomienda Parrot A…" at bounding box center [476, 226] width 953 height 452
click at [728, 154] on li "Ver todos" at bounding box center [696, 154] width 146 height 29
click at [911, 119] on div at bounding box center [476, 226] width 953 height 452
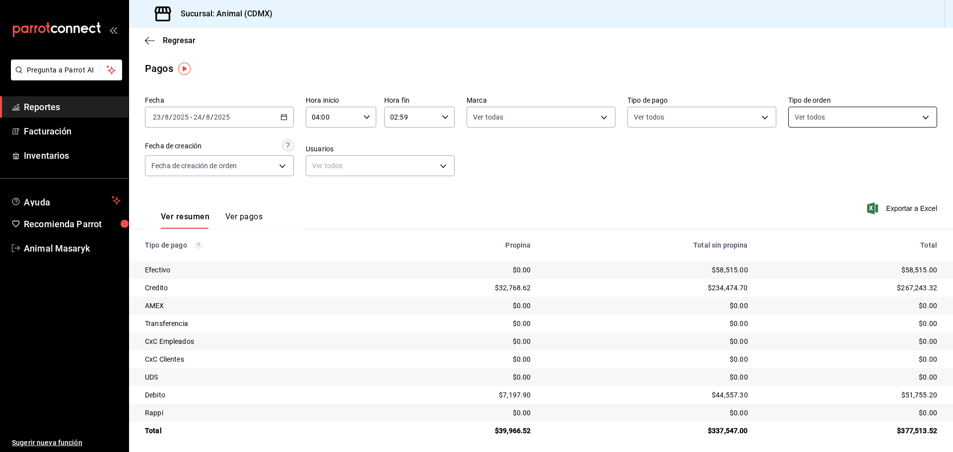
click at [904, 121] on body "Pregunta a Parrot AI Reportes Facturación Inventarios Ayuda Recomienda Parrot A…" at bounding box center [476, 226] width 953 height 452
click at [847, 153] on li "Ver todos" at bounding box center [855, 154] width 146 height 29
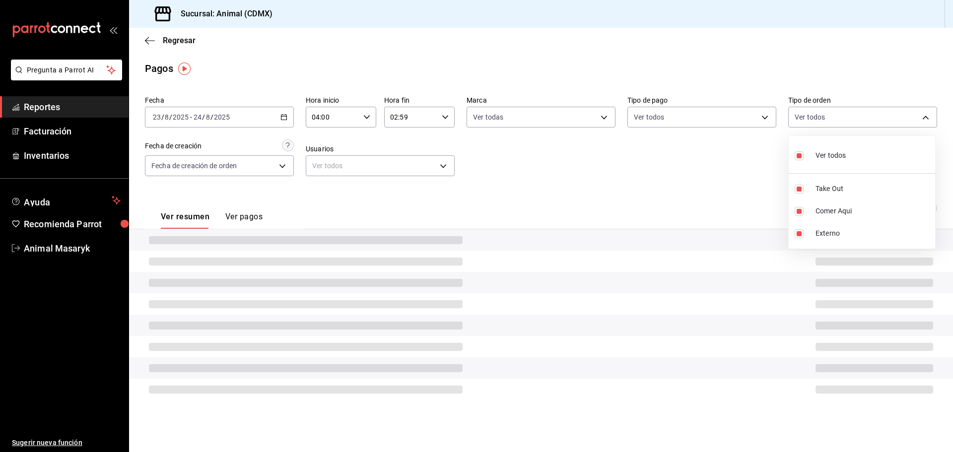
click at [675, 178] on div at bounding box center [476, 226] width 953 height 452
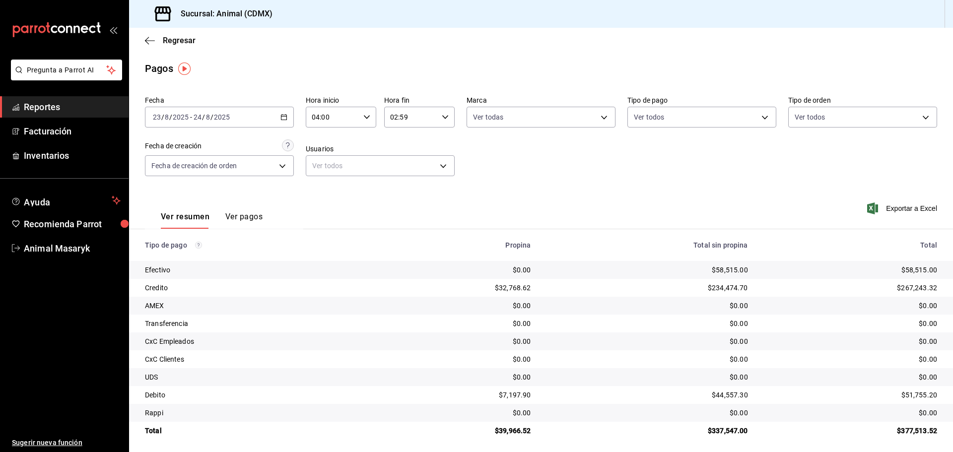
click at [143, 39] on div "Regresar" at bounding box center [541, 40] width 824 height 25
click at [145, 40] on icon "button" at bounding box center [150, 40] width 10 height 9
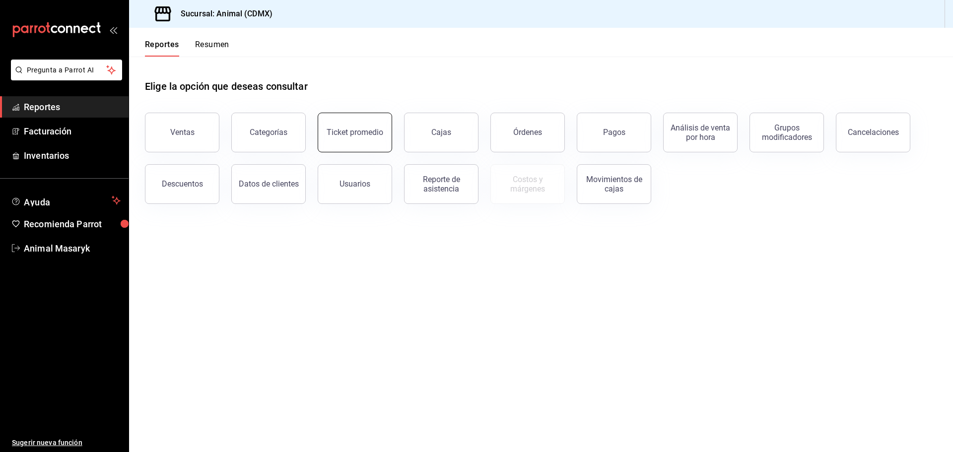
click at [365, 135] on div "Ticket promedio" at bounding box center [354, 132] width 57 height 9
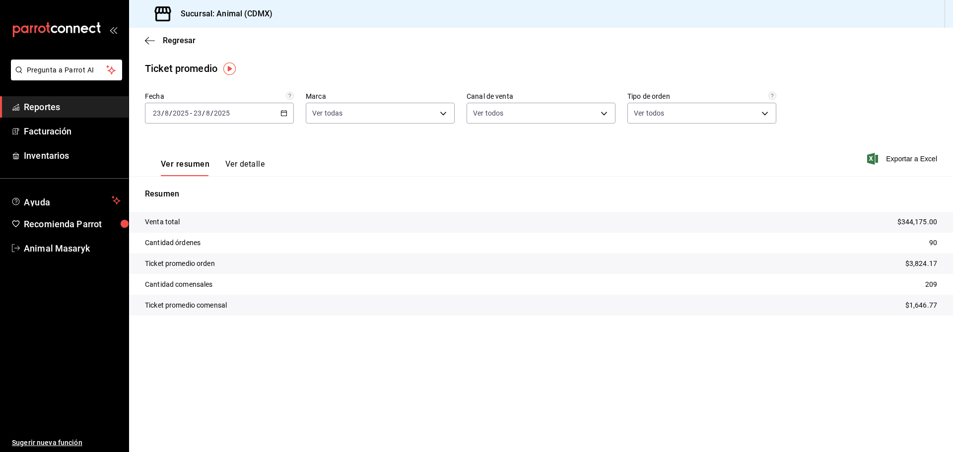
click at [279, 117] on div "[DATE] [DATE] - [DATE] [DATE]" at bounding box center [219, 113] width 149 height 21
click at [199, 231] on span "Rango de fechas" at bounding box center [191, 232] width 77 height 10
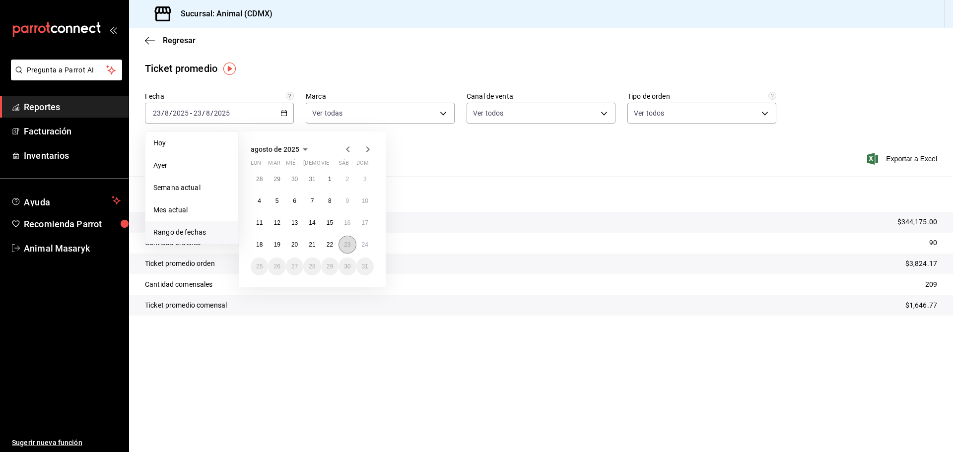
click at [343, 246] on button "23" at bounding box center [346, 245] width 17 height 18
click at [361, 242] on button "24" at bounding box center [364, 245] width 17 height 18
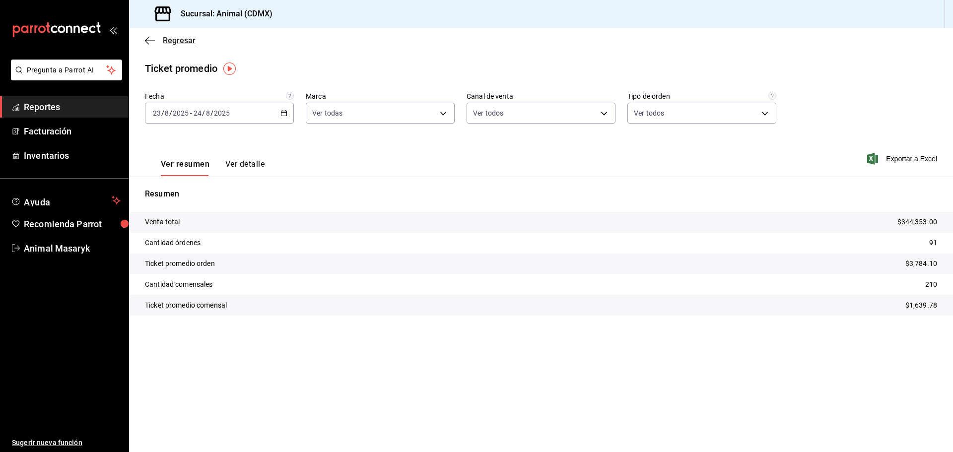
click at [145, 41] on icon "button" at bounding box center [150, 40] width 10 height 9
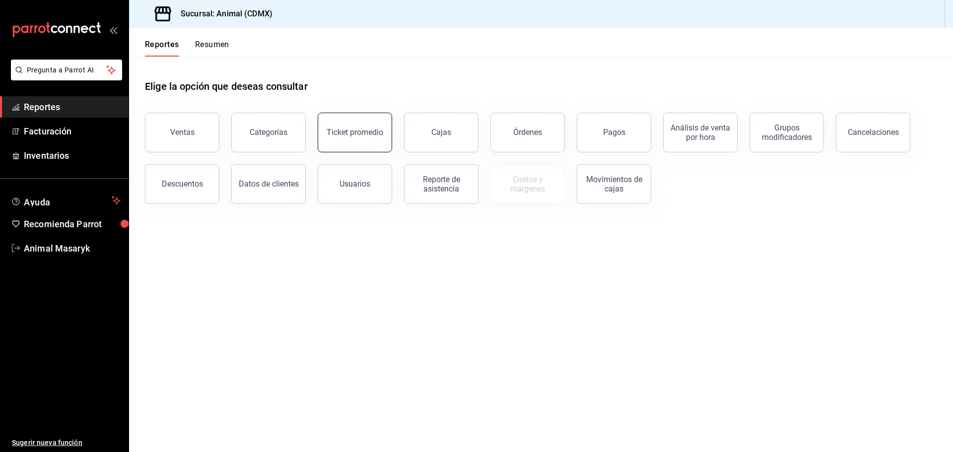
click at [360, 130] on div "Ticket promedio" at bounding box center [354, 132] width 57 height 9
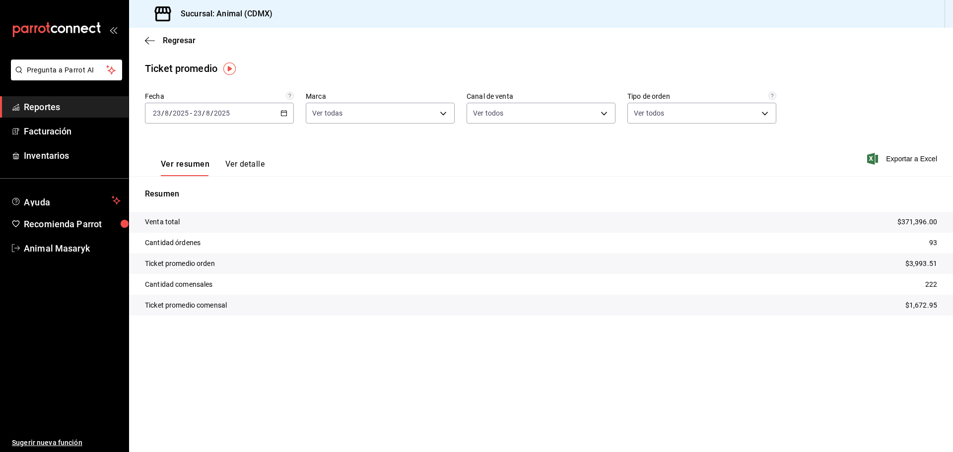
click at [287, 111] on div "[DATE] [DATE] - [DATE] [DATE]" at bounding box center [219, 113] width 149 height 21
click at [216, 233] on span "Rango de fechas" at bounding box center [191, 232] width 77 height 10
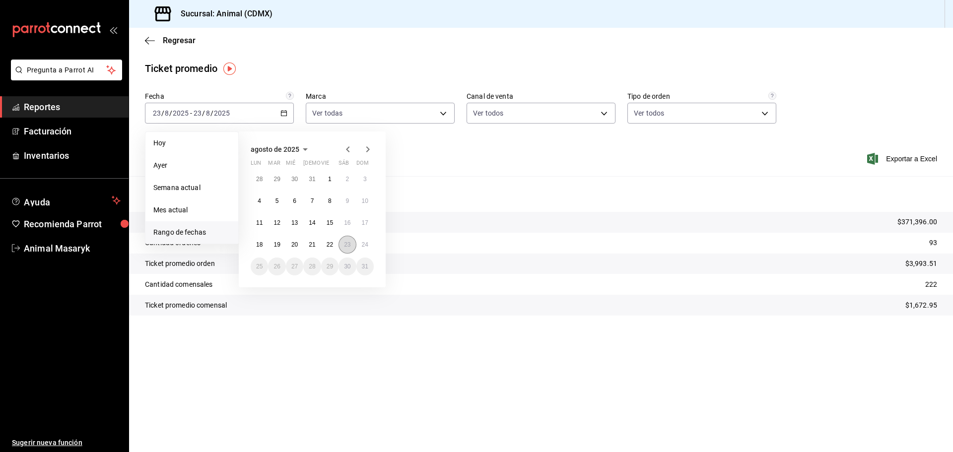
click at [344, 241] on abbr "23" at bounding box center [347, 244] width 6 height 7
click at [368, 242] on abbr "24" at bounding box center [365, 244] width 6 height 7
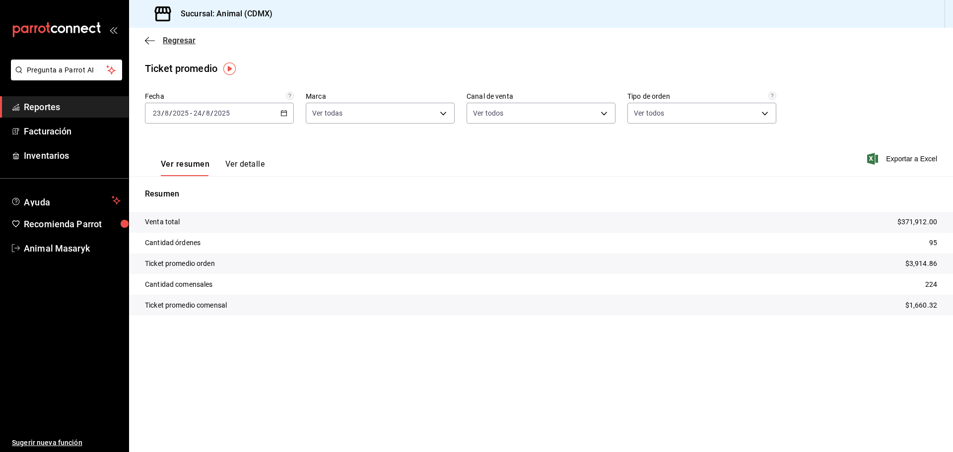
click at [151, 39] on icon "button" at bounding box center [150, 40] width 10 height 9
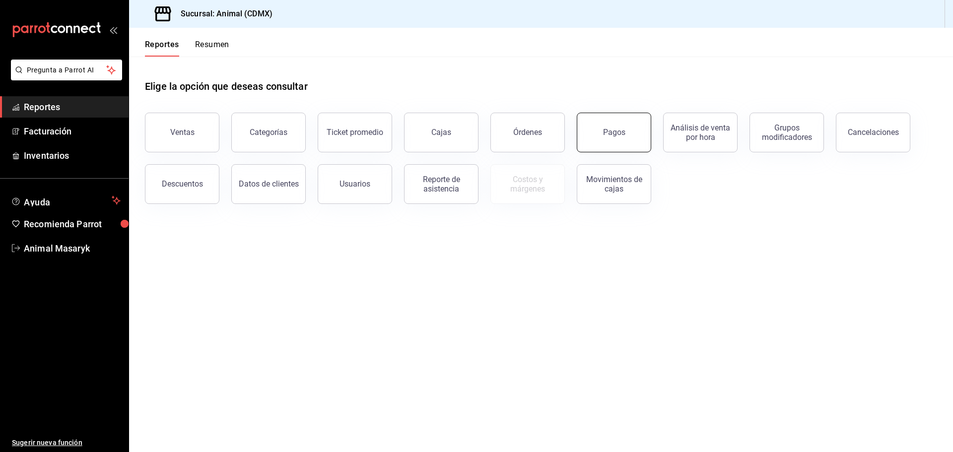
click at [637, 128] on button "Pagos" at bounding box center [614, 133] width 74 height 40
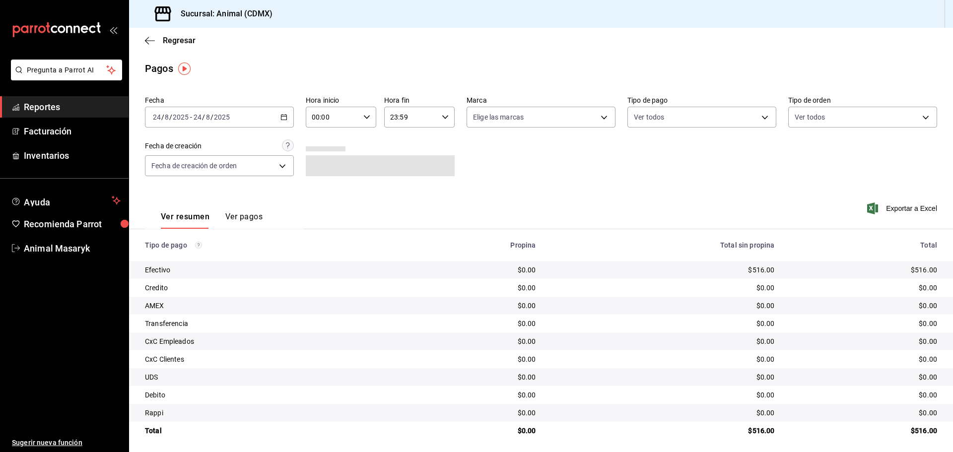
click at [284, 119] on icon "button" at bounding box center [283, 117] width 7 height 7
click at [201, 256] on span "Rango de fechas" at bounding box center [191, 259] width 77 height 10
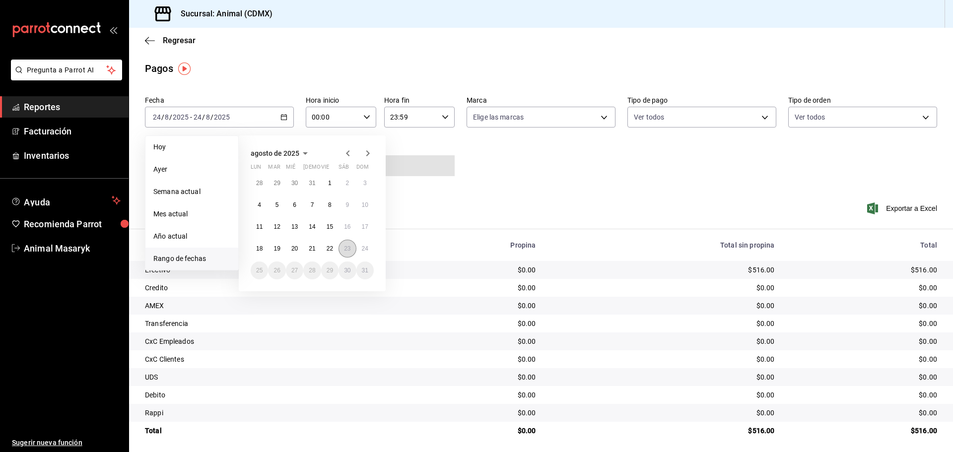
drag, startPoint x: 344, startPoint y: 246, endPoint x: 354, endPoint y: 246, distance: 9.9
click at [345, 246] on abbr "23" at bounding box center [347, 248] width 6 height 7
click at [362, 246] on abbr "24" at bounding box center [365, 248] width 6 height 7
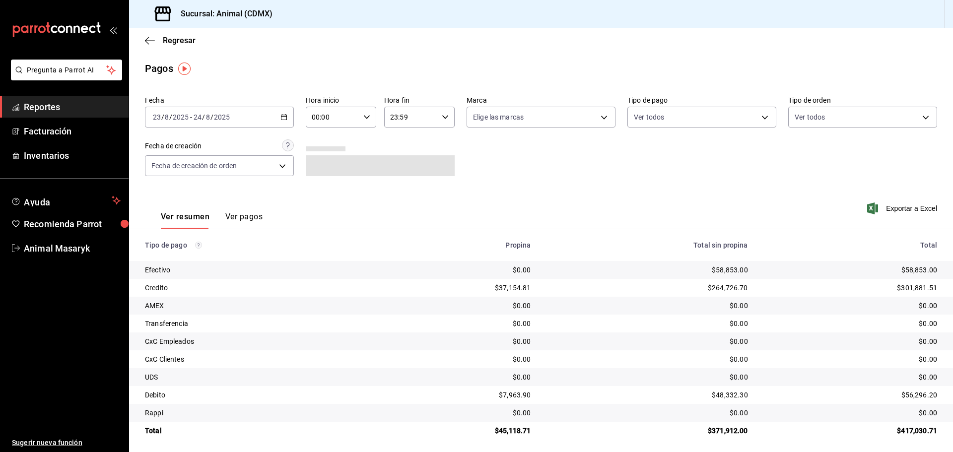
click at [359, 118] on div "00:00 Hora inicio" at bounding box center [341, 117] width 70 height 21
click at [321, 139] on span "04" at bounding box center [321, 138] width 19 height 8
click at [443, 117] on div at bounding box center [476, 226] width 953 height 452
click at [443, 117] on icon "button" at bounding box center [445, 117] width 7 height 7
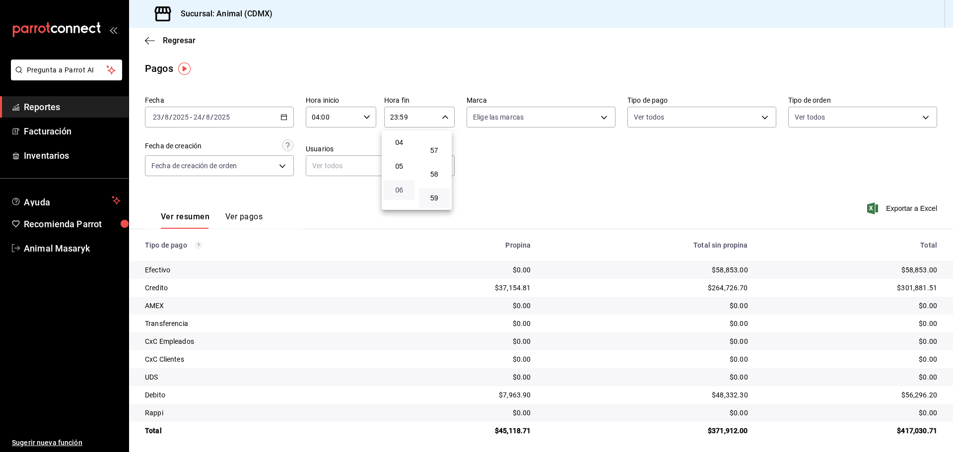
scroll to position [46, 0]
click at [398, 141] on span "02" at bounding box center [398, 144] width 19 height 8
click at [501, 146] on div at bounding box center [476, 226] width 953 height 452
click at [595, 114] on body "Pregunta a Parrot AI Reportes Facturación Inventarios Ayuda Recomienda Parrot A…" at bounding box center [476, 226] width 953 height 452
click at [520, 164] on div "Ver todas" at bounding box center [495, 154] width 51 height 21
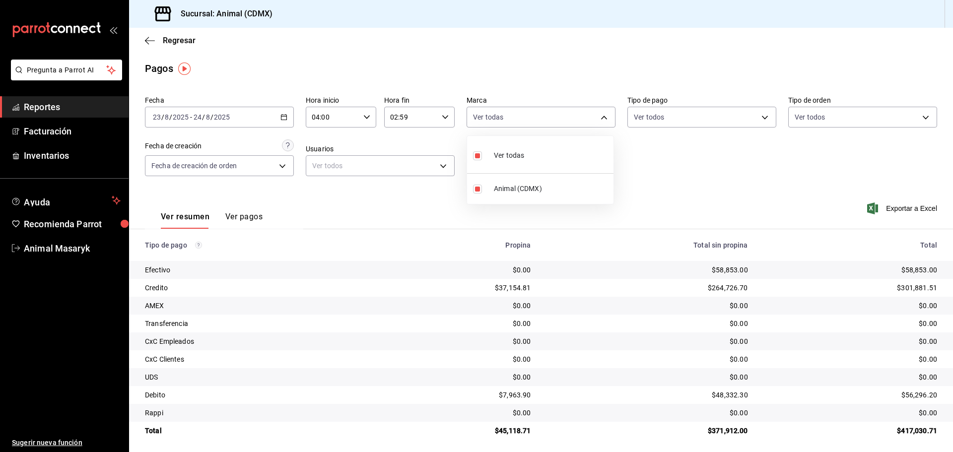
click at [723, 164] on div at bounding box center [476, 226] width 953 height 452
click at [758, 121] on body "Pregunta a Parrot AI Reportes Facturación Inventarios Ayuda Recomienda Parrot A…" at bounding box center [476, 226] width 953 height 452
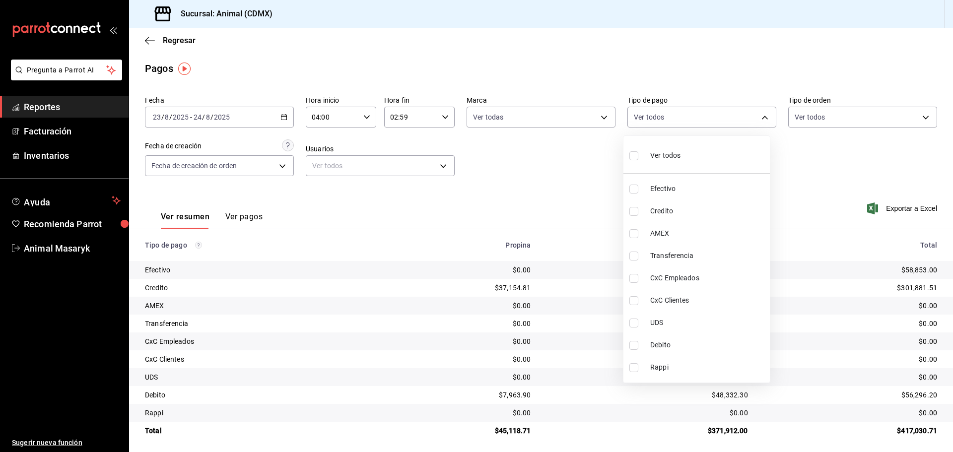
click at [636, 160] on label at bounding box center [635, 155] width 13 height 14
click at [636, 160] on input "checkbox" at bounding box center [633, 155] width 9 height 9
click at [729, 154] on li "Ver todos" at bounding box center [701, 154] width 146 height 29
click at [823, 64] on div at bounding box center [476, 226] width 953 height 452
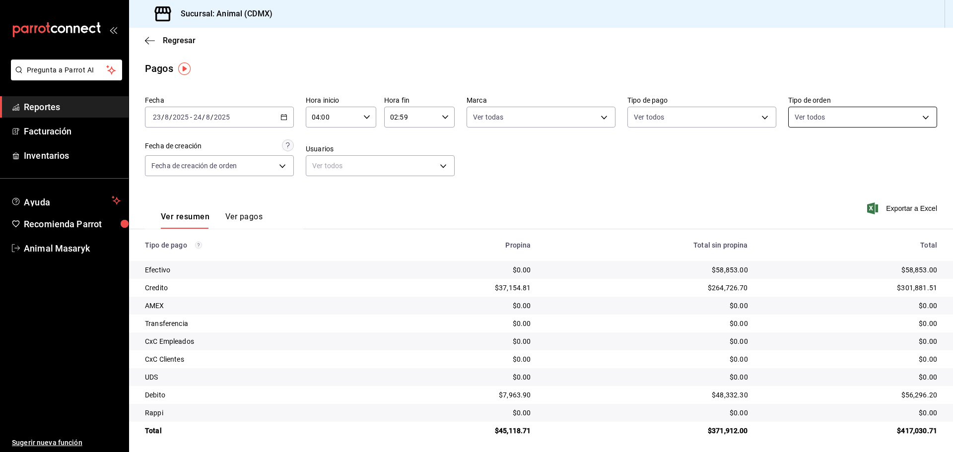
click at [910, 122] on body "Pregunta a Parrot AI Reportes Facturación Inventarios Ayuda Recomienda Parrot A…" at bounding box center [476, 226] width 953 height 452
click at [838, 151] on span "Ver todos" at bounding box center [824, 155] width 30 height 10
click at [704, 157] on div at bounding box center [476, 226] width 953 height 452
click at [149, 39] on icon "button" at bounding box center [150, 40] width 10 height 9
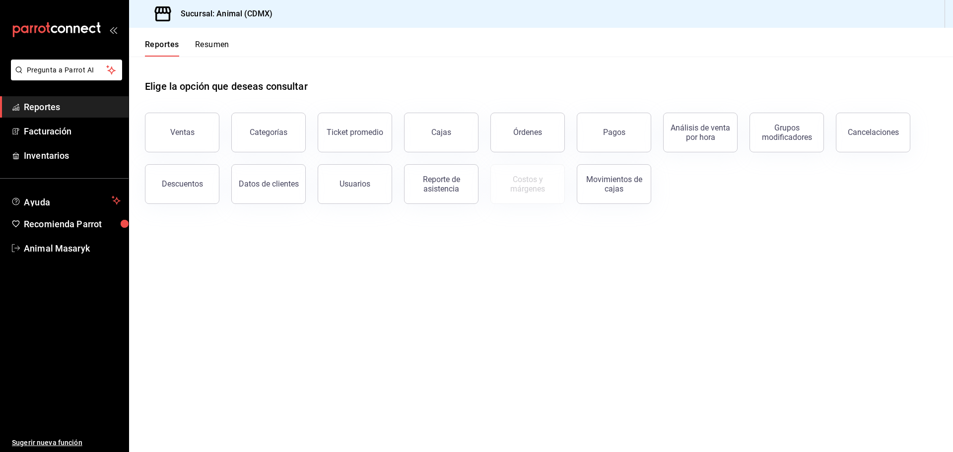
click at [200, 133] on button "Ventas" at bounding box center [182, 133] width 74 height 40
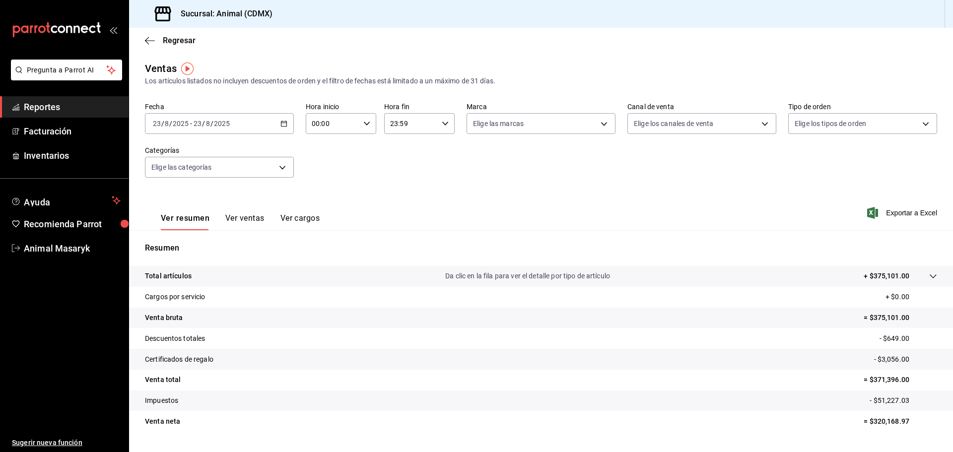
click at [277, 120] on div "[DATE] [DATE] - [DATE] [DATE]" at bounding box center [219, 123] width 149 height 21
click at [185, 243] on span "Rango de fechas" at bounding box center [191, 243] width 77 height 10
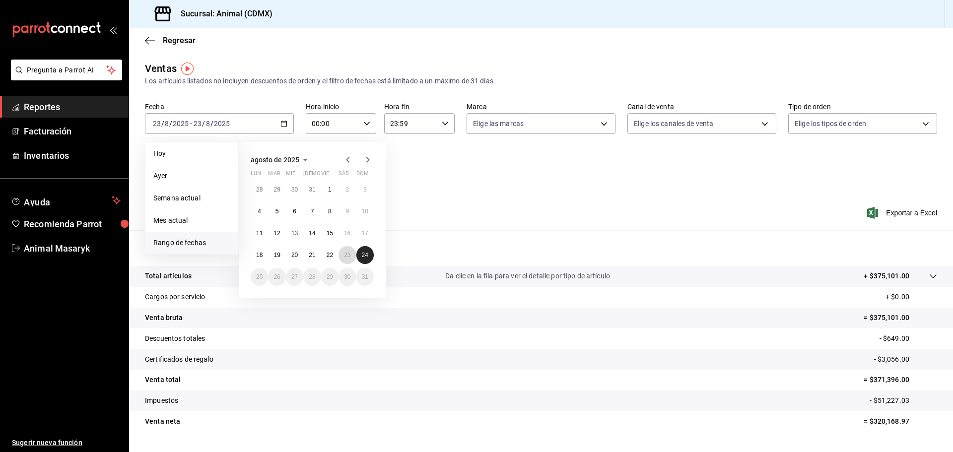
drag, startPoint x: 345, startPoint y: 251, endPoint x: 371, endPoint y: 253, distance: 26.4
click at [345, 251] on button "23" at bounding box center [346, 255] width 17 height 18
click at [371, 253] on button "24" at bounding box center [364, 255] width 17 height 18
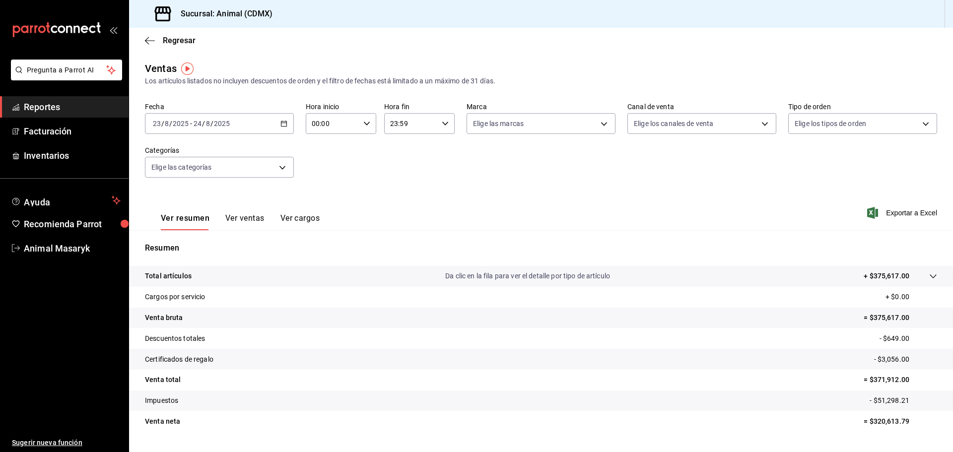
click at [370, 126] on div "00:00 Hora inicio" at bounding box center [341, 123] width 70 height 21
click at [322, 195] on span "04" at bounding box center [321, 195] width 19 height 8
click at [513, 164] on div at bounding box center [476, 226] width 953 height 452
click at [436, 122] on div "23:59 Hora fin" at bounding box center [419, 123] width 70 height 21
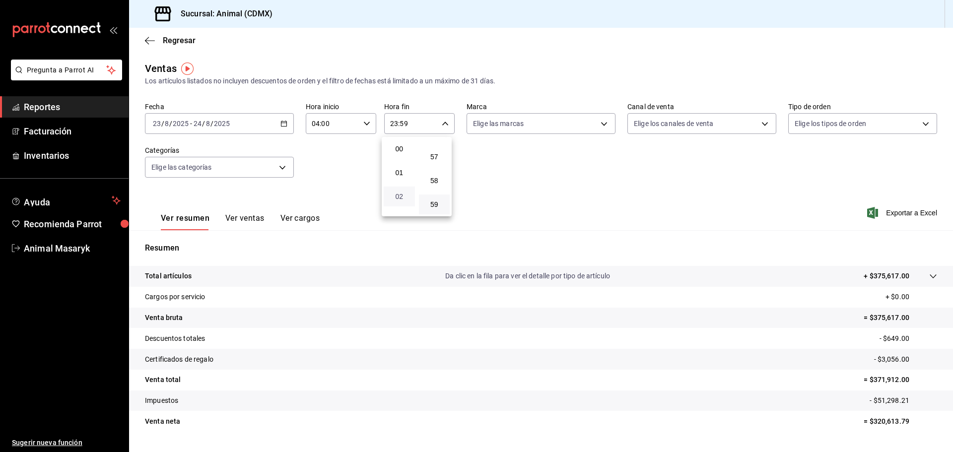
click at [397, 194] on span "02" at bounding box center [398, 197] width 19 height 8
click at [501, 161] on div at bounding box center [476, 226] width 953 height 452
click at [567, 125] on body "Pregunta a Parrot AI Reportes Facturación Inventarios Ayuda Recomienda Parrot A…" at bounding box center [476, 226] width 953 height 452
click at [547, 156] on li "Ver todas" at bounding box center [537, 160] width 146 height 29
click at [751, 161] on div at bounding box center [476, 226] width 953 height 452
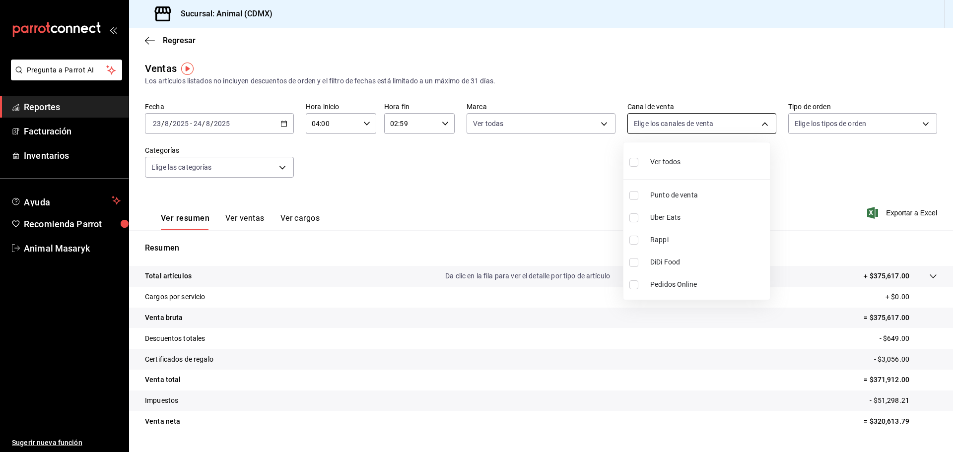
click at [753, 126] on body "Pregunta a Parrot AI Reportes Facturación Inventarios Ayuda Recomienda Parrot A…" at bounding box center [476, 226] width 953 height 452
click at [692, 167] on li "Ver todos" at bounding box center [696, 160] width 146 height 29
click at [872, 160] on div at bounding box center [476, 226] width 953 height 452
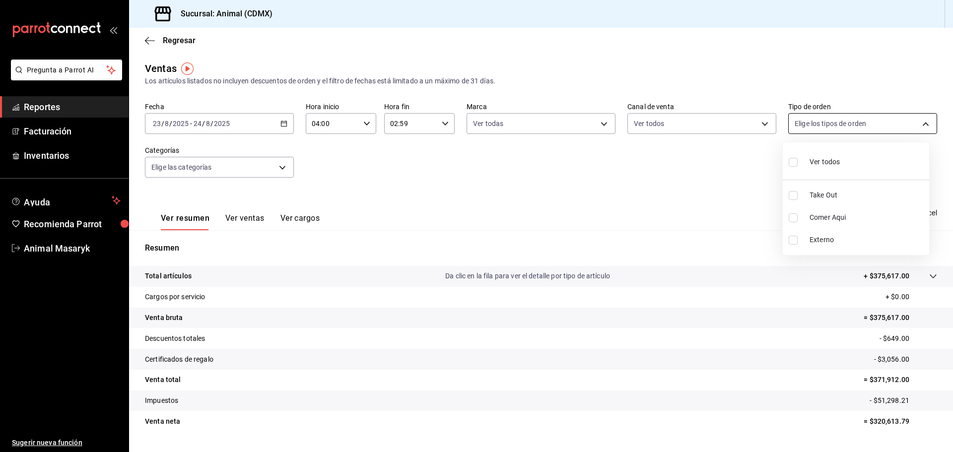
click at [896, 125] on body "Pregunta a Parrot AI Reportes Facturación Inventarios Ayuda Recomienda Parrot A…" at bounding box center [476, 226] width 953 height 452
drag, startPoint x: 820, startPoint y: 165, endPoint x: 811, endPoint y: 166, distance: 8.5
click at [820, 165] on span "Ver todos" at bounding box center [824, 162] width 30 height 10
click at [673, 182] on div at bounding box center [476, 226] width 953 height 452
click at [268, 168] on body "Pregunta a Parrot AI Reportes Facturación Inventarios Ayuda Recomienda Parrot A…" at bounding box center [476, 226] width 953 height 452
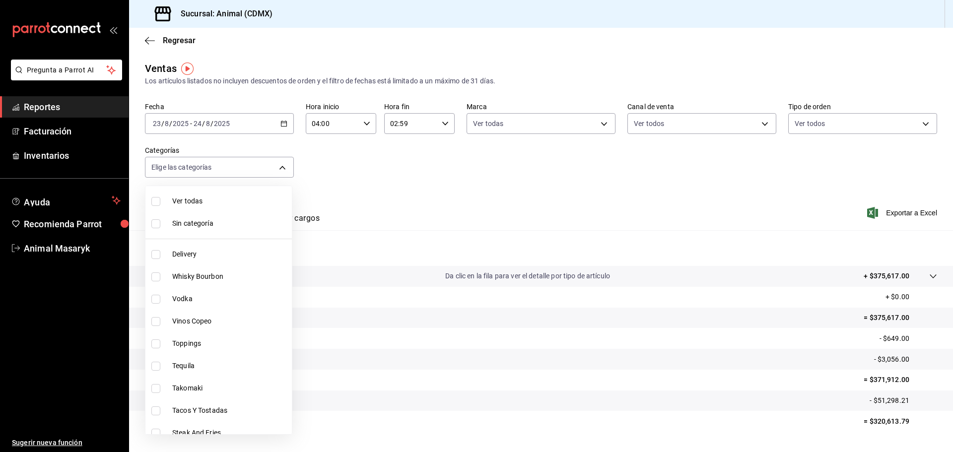
click at [196, 205] on span "Ver todas" at bounding box center [230, 201] width 116 height 10
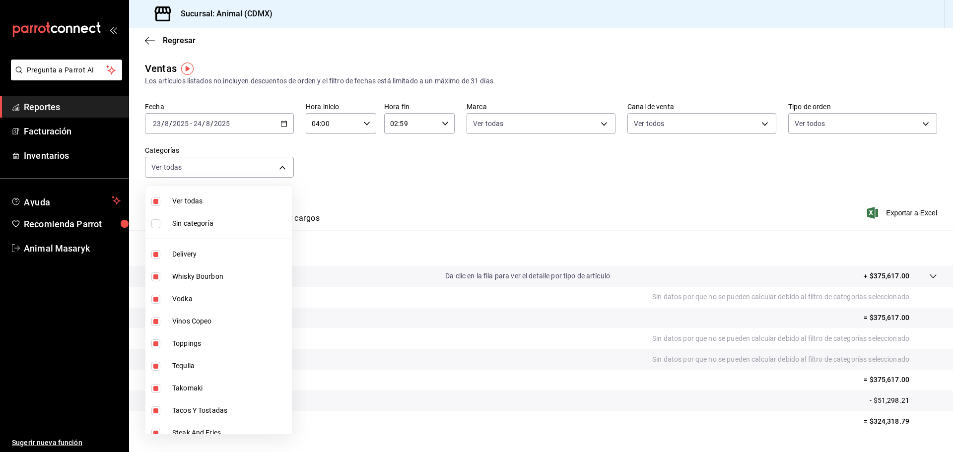
click at [188, 225] on span "Sin categoría" at bounding box center [230, 223] width 116 height 10
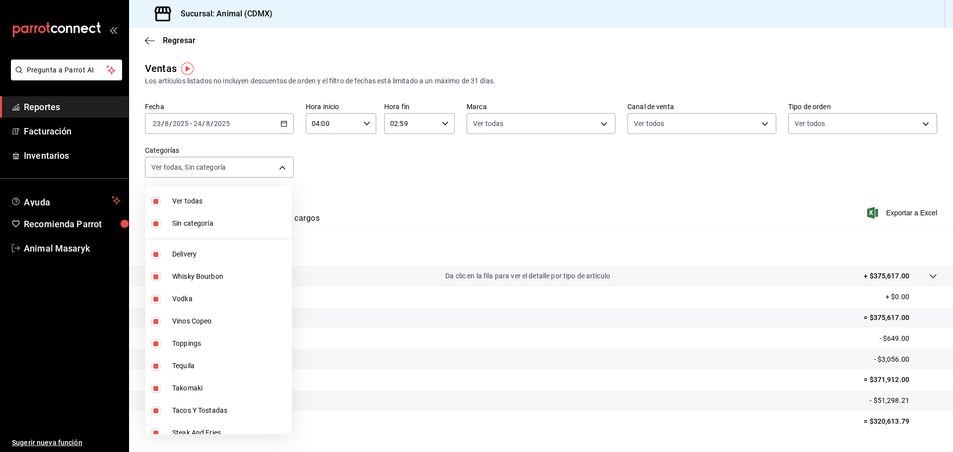
click at [482, 193] on div at bounding box center [476, 226] width 953 height 452
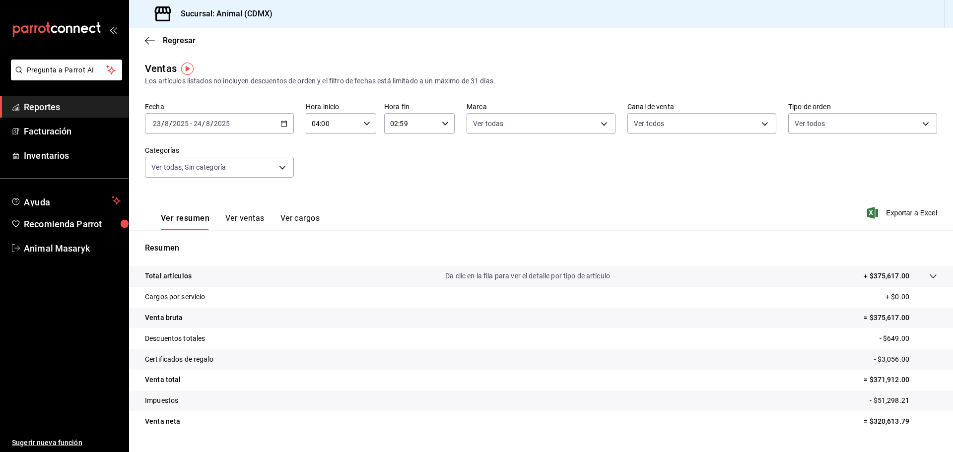
click at [863, 277] on p "+ $375,617.00" at bounding box center [886, 276] width 46 height 10
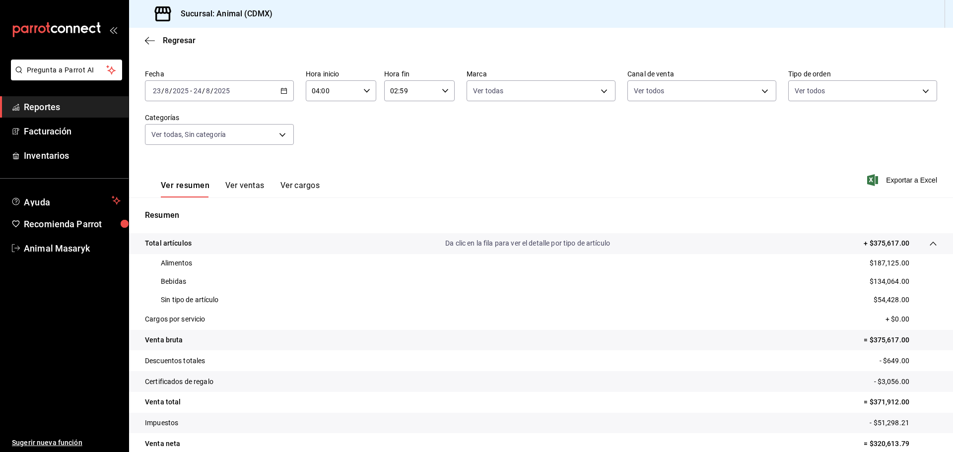
scroll to position [78, 0]
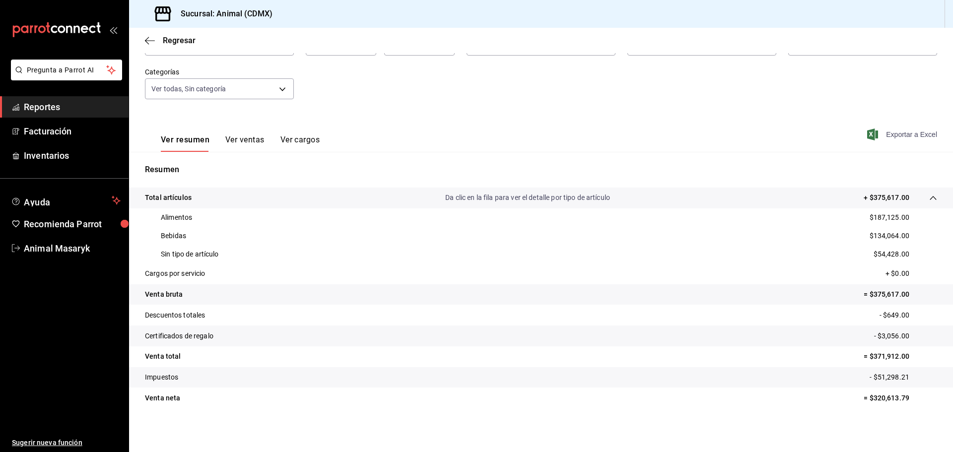
click at [894, 133] on span "Exportar a Excel" at bounding box center [903, 135] width 68 height 12
